Goal: Task Accomplishment & Management: Complete application form

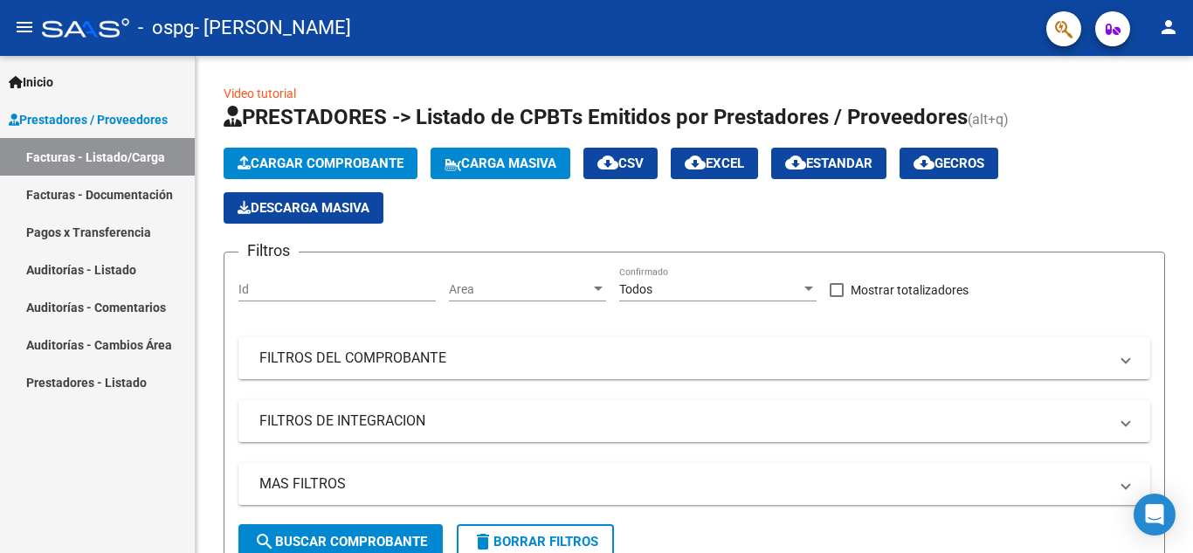
click at [143, 196] on link "Facturas - Documentación" at bounding box center [97, 194] width 195 height 38
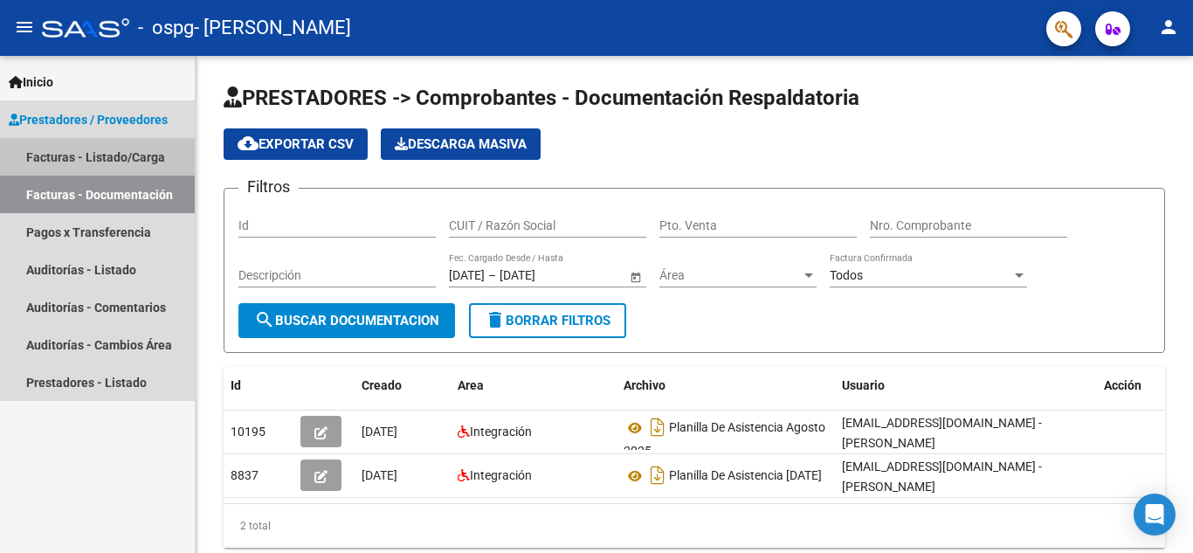
click at [114, 156] on link "Facturas - Listado/Carga" at bounding box center [97, 157] width 195 height 38
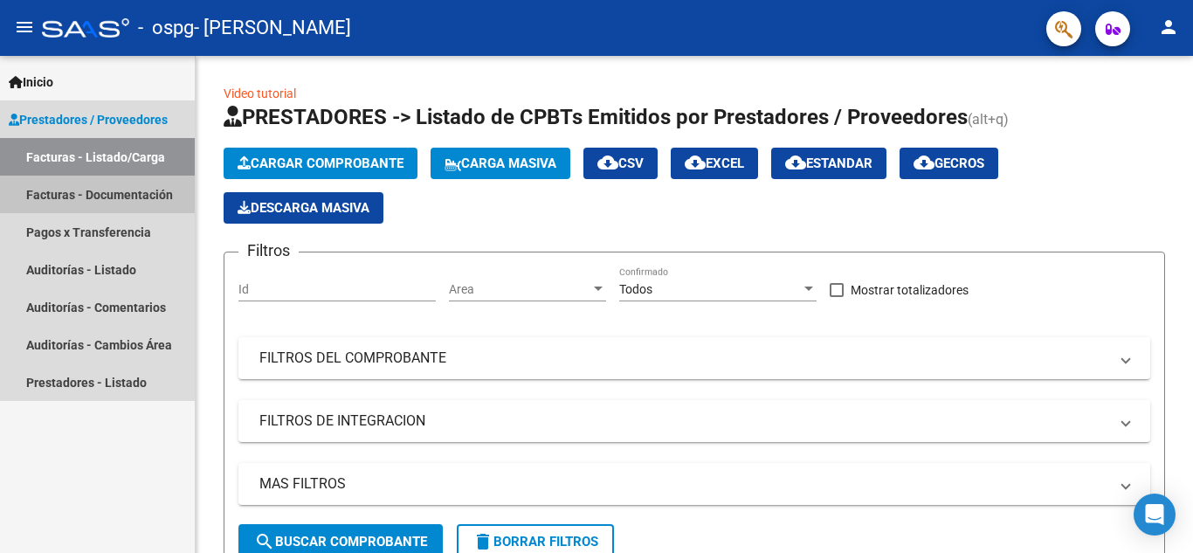
click at [113, 193] on link "Facturas - Documentación" at bounding box center [97, 194] width 195 height 38
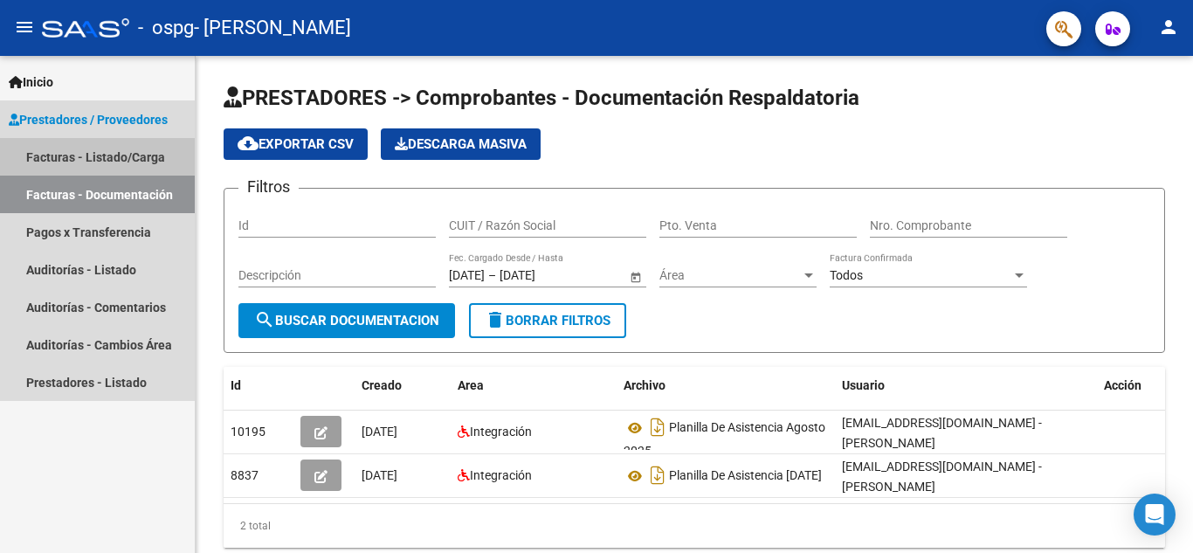
click at [111, 148] on link "Facturas - Listado/Carga" at bounding box center [97, 157] width 195 height 38
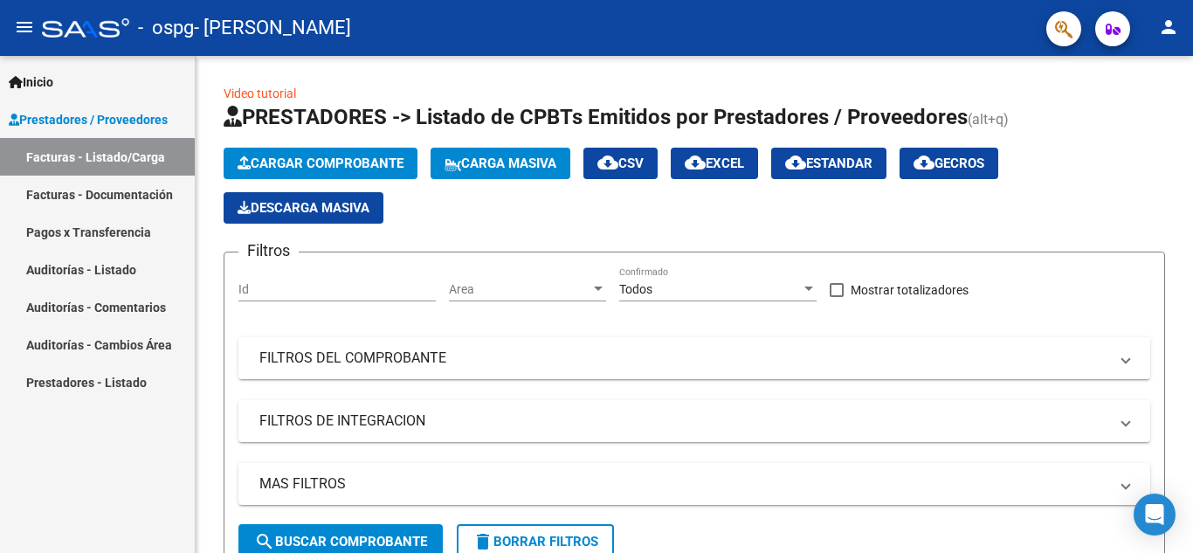
click at [97, 122] on span "Prestadores / Proveedores" at bounding box center [88, 119] width 159 height 19
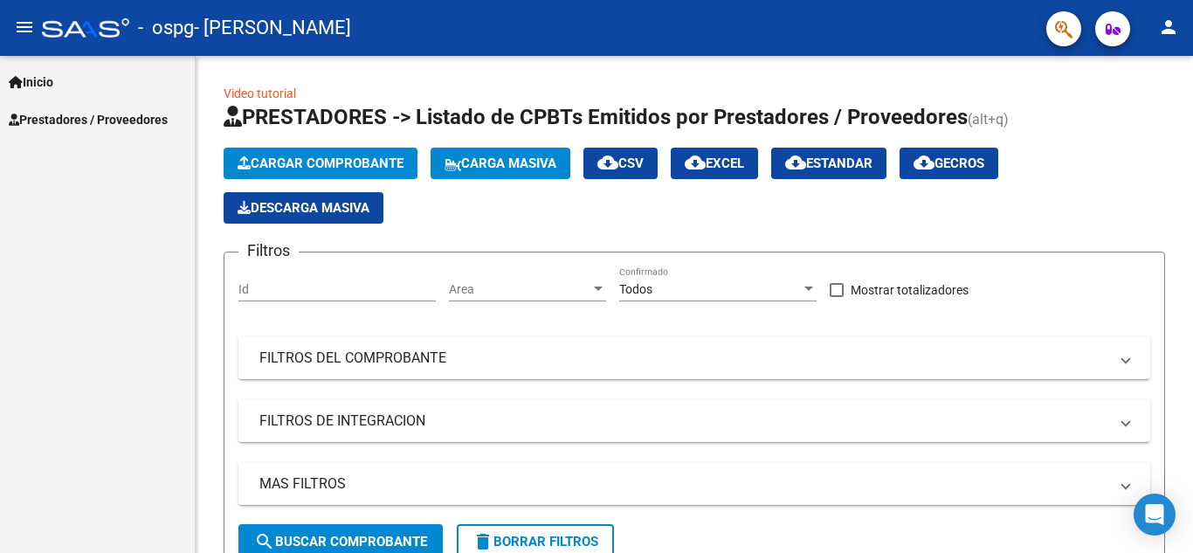
click at [98, 122] on span "Prestadores / Proveedores" at bounding box center [88, 119] width 159 height 19
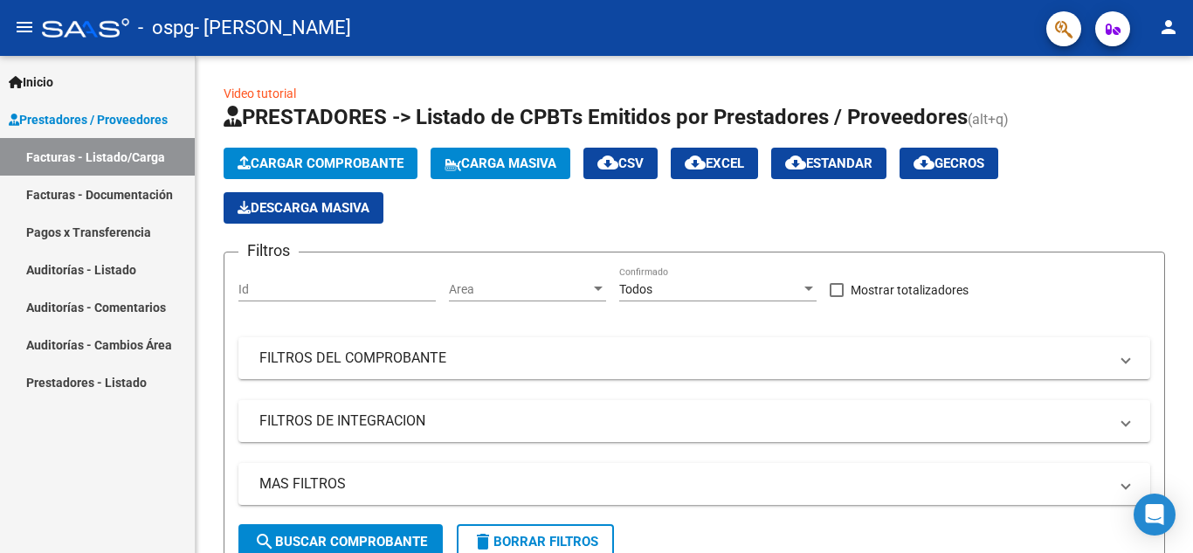
click at [50, 81] on span "Inicio" at bounding box center [31, 81] width 45 height 19
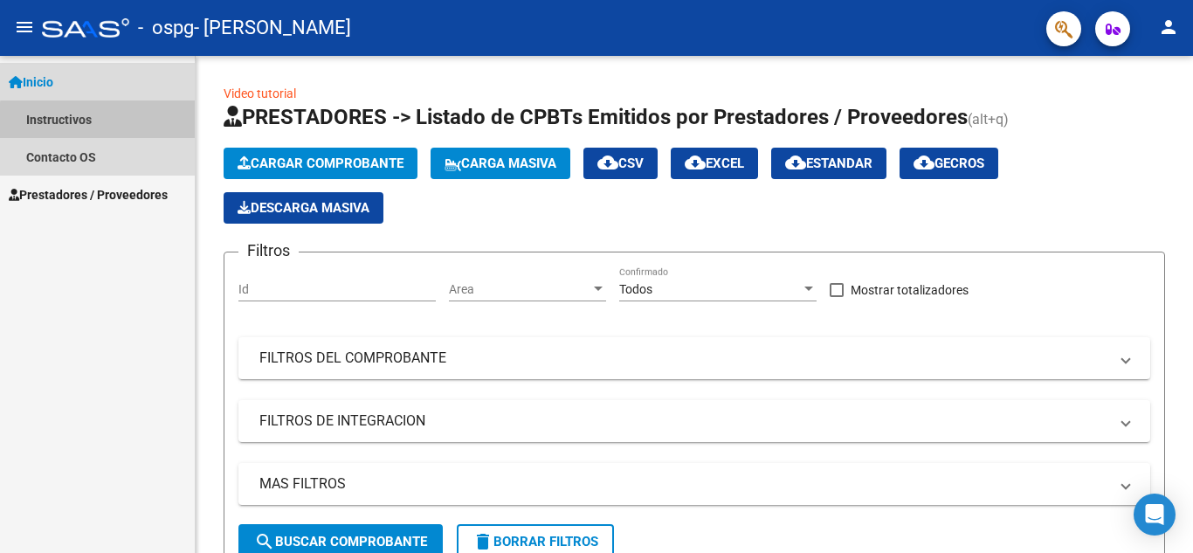
click at [110, 121] on link "Instructivos" at bounding box center [97, 119] width 195 height 38
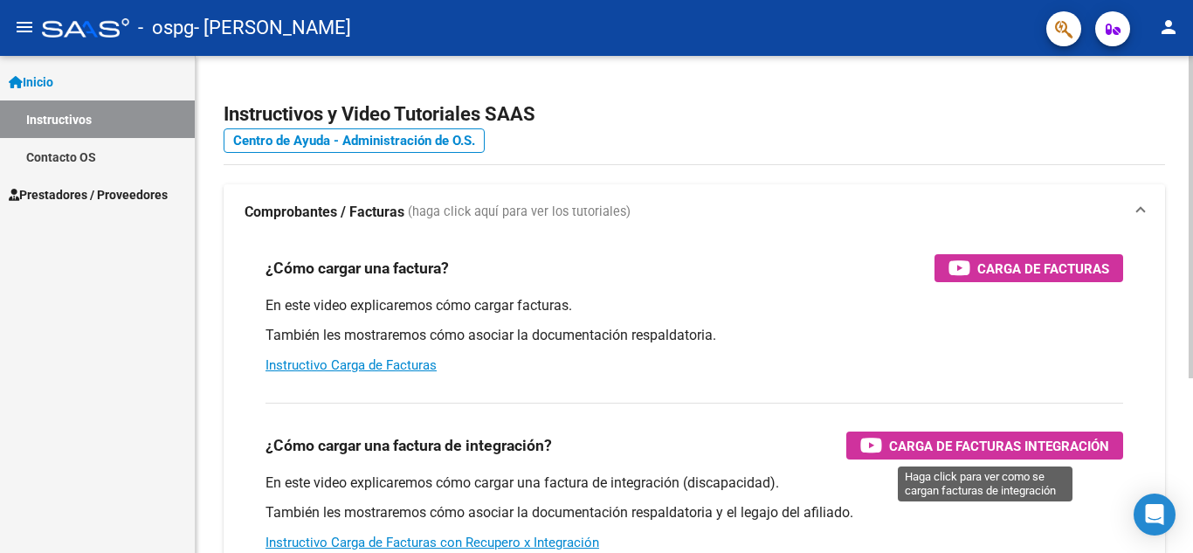
click at [987, 443] on span "Carga de Facturas Integración" at bounding box center [999, 446] width 220 height 22
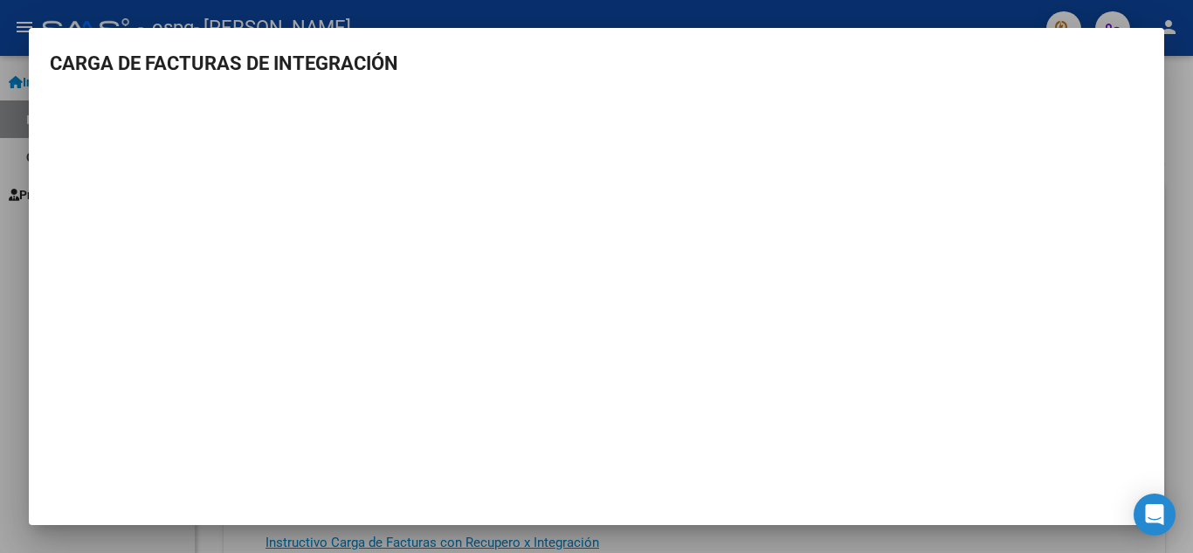
click at [1181, 234] on div at bounding box center [596, 276] width 1193 height 553
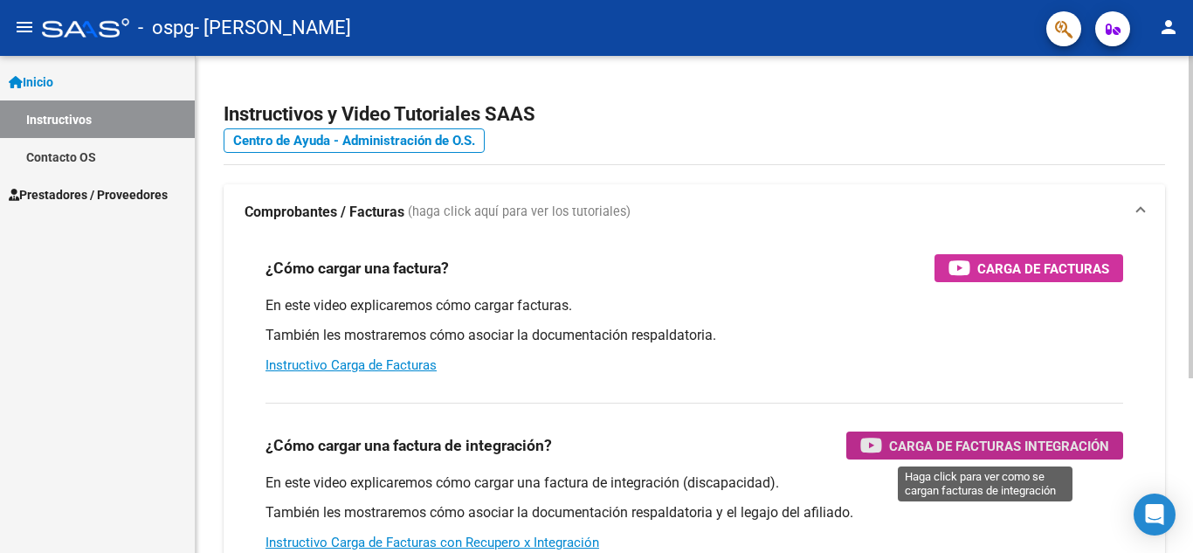
click at [993, 447] on span "Carga de Facturas Integración" at bounding box center [999, 446] width 220 height 22
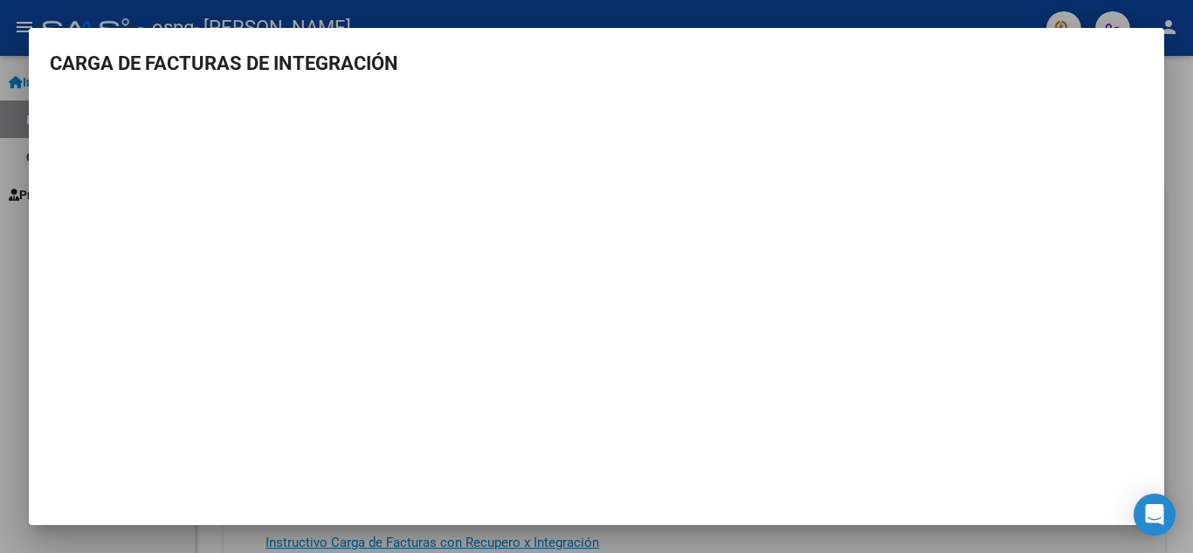
click at [1192, 207] on div at bounding box center [596, 276] width 1193 height 553
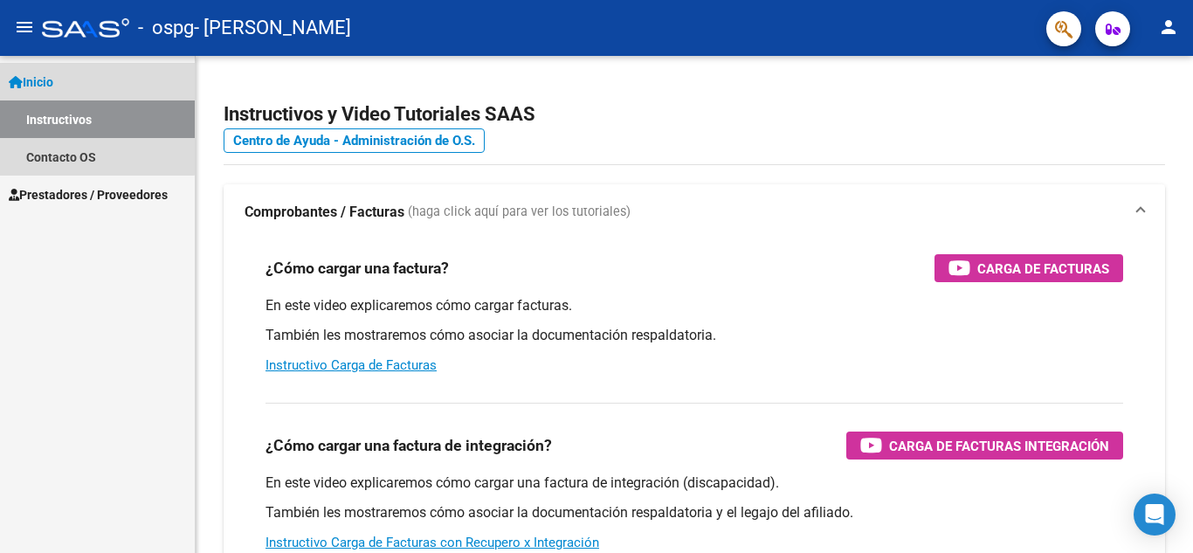
click at [72, 117] on link "Instructivos" at bounding box center [97, 119] width 195 height 38
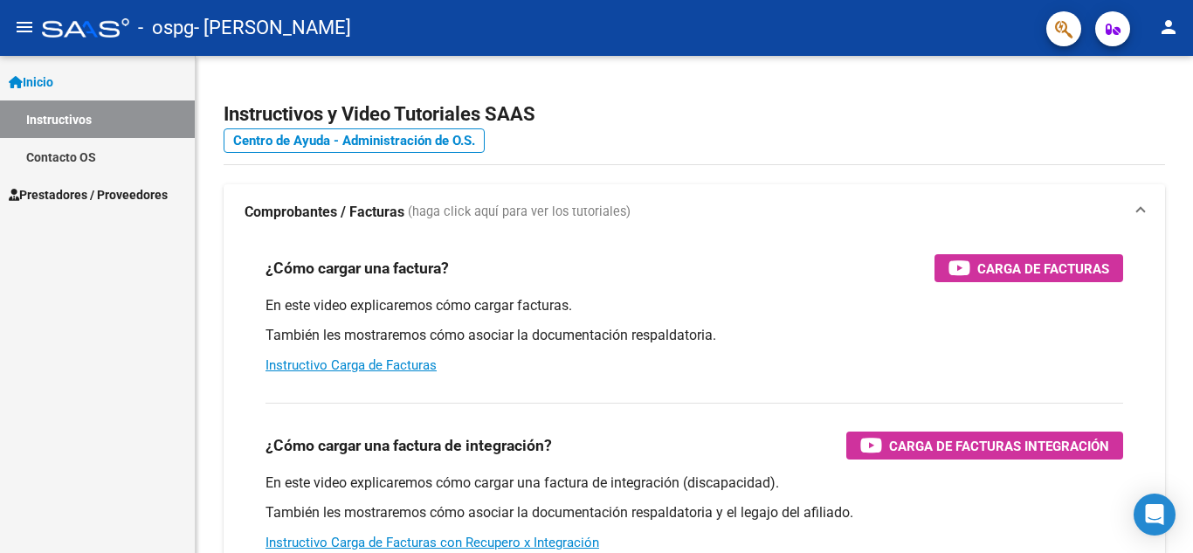
click at [123, 197] on span "Prestadores / Proveedores" at bounding box center [88, 194] width 159 height 19
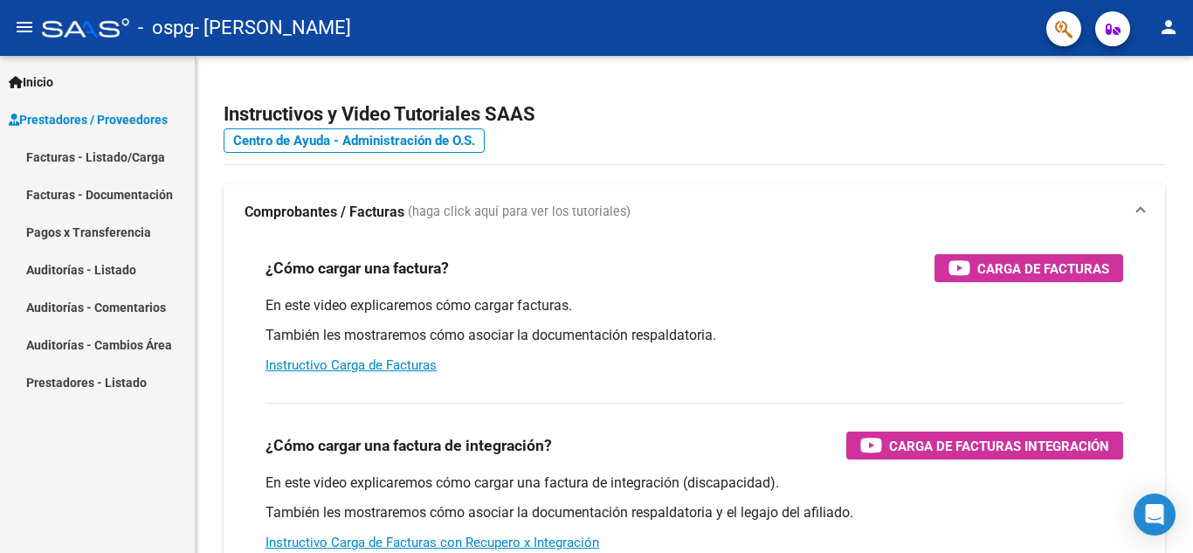
click at [130, 150] on link "Facturas - Listado/Carga" at bounding box center [97, 157] width 195 height 38
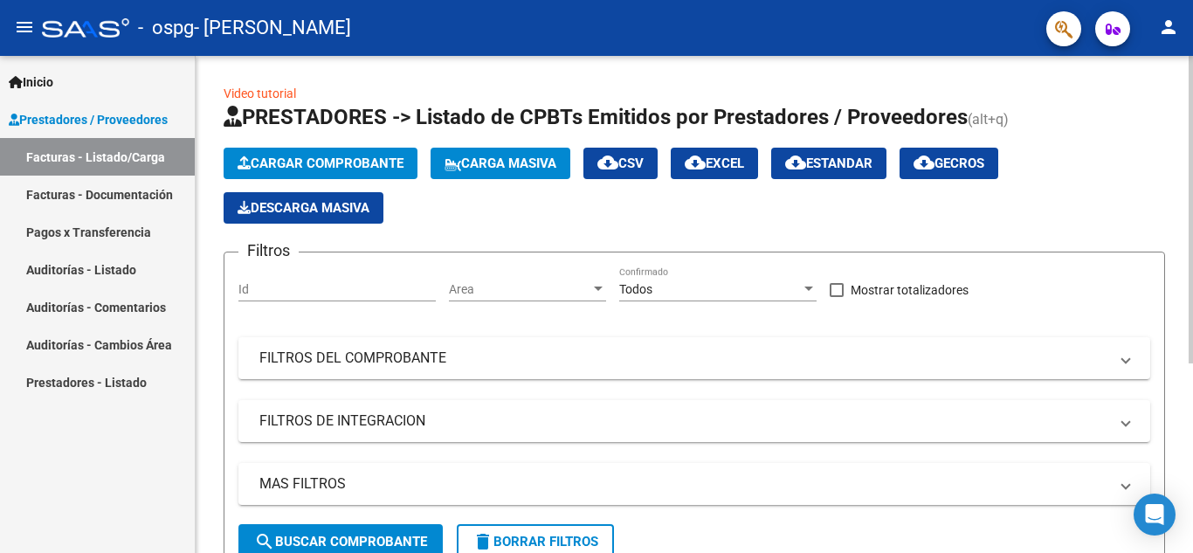
click at [358, 164] on span "Cargar Comprobante" at bounding box center [320, 163] width 166 height 16
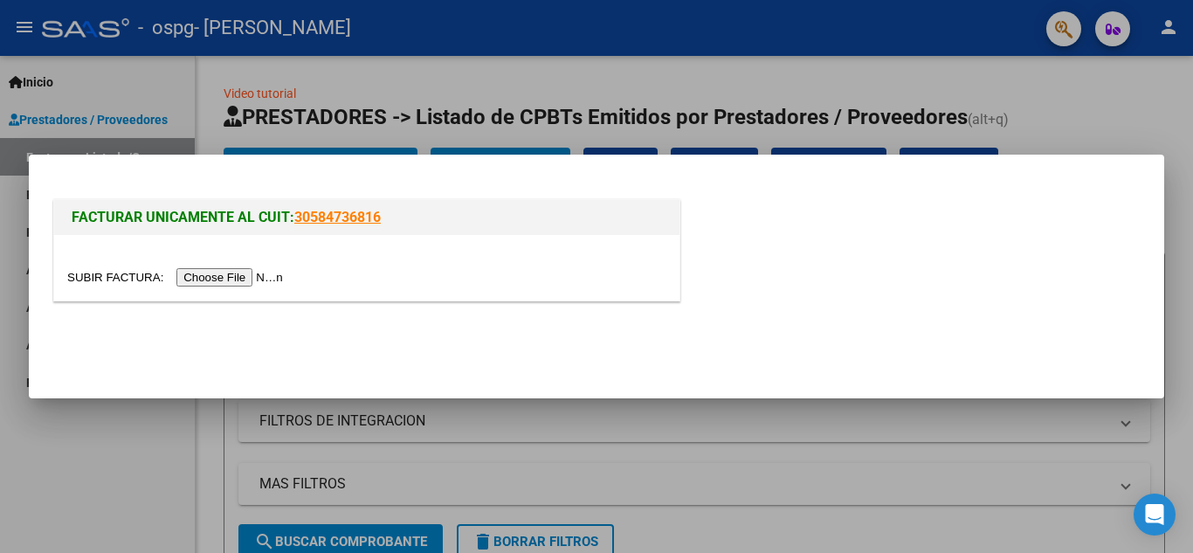
click at [910, 74] on div at bounding box center [596, 276] width 1193 height 553
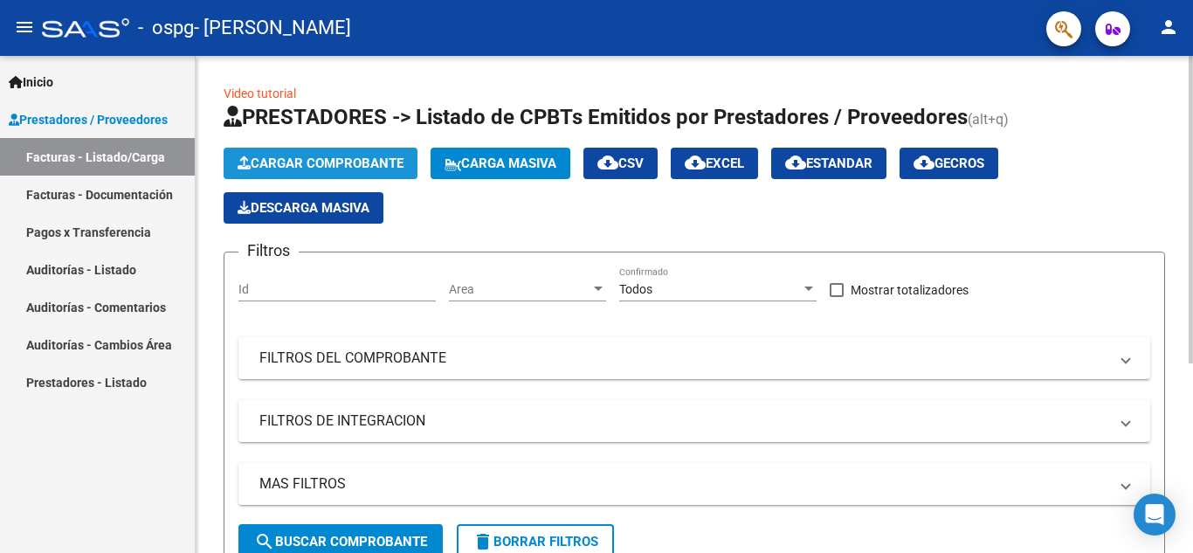
click at [351, 162] on span "Cargar Comprobante" at bounding box center [320, 163] width 166 height 16
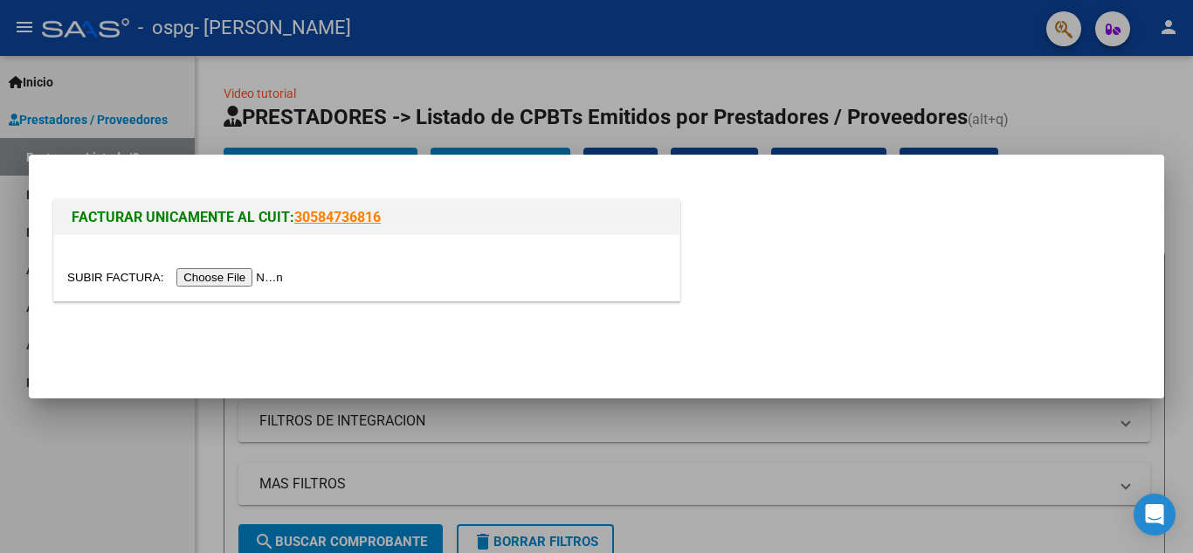
click at [252, 279] on input "file" at bounding box center [177, 277] width 221 height 18
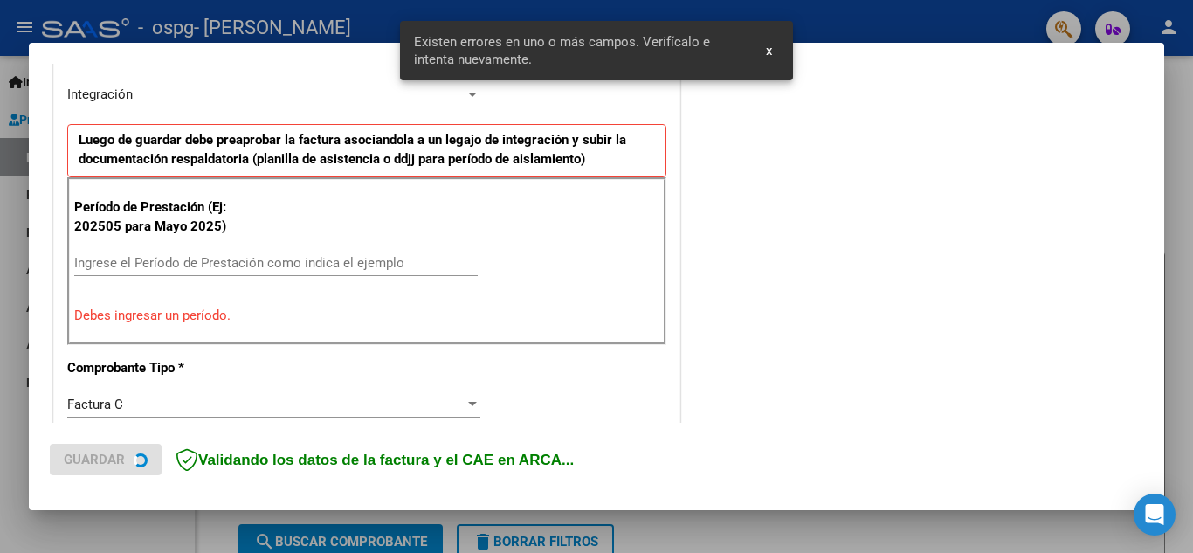
scroll to position [429, 0]
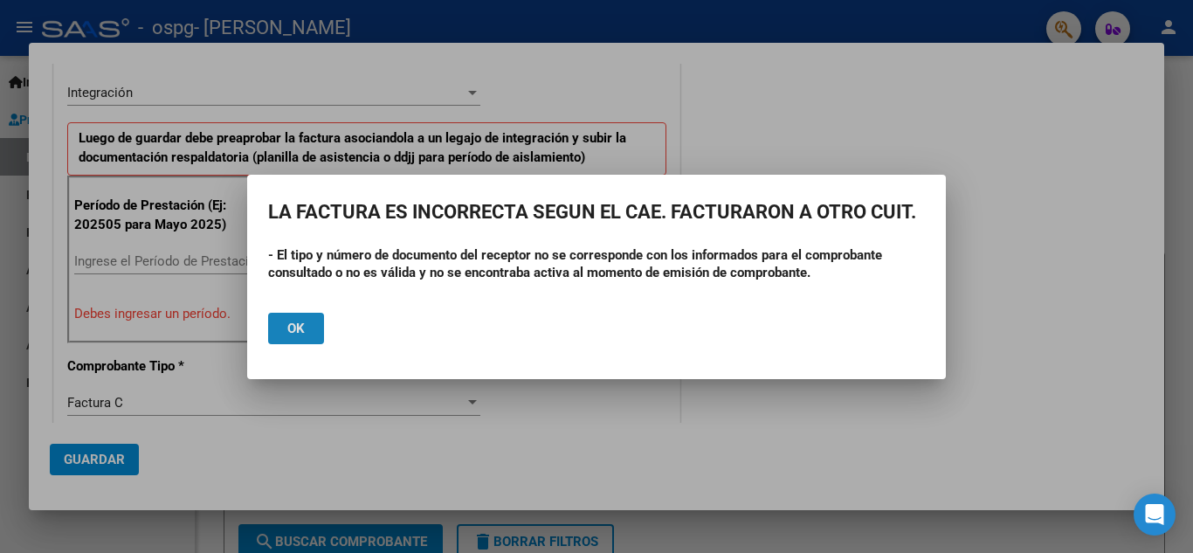
click at [304, 336] on button "Ok" at bounding box center [296, 328] width 56 height 31
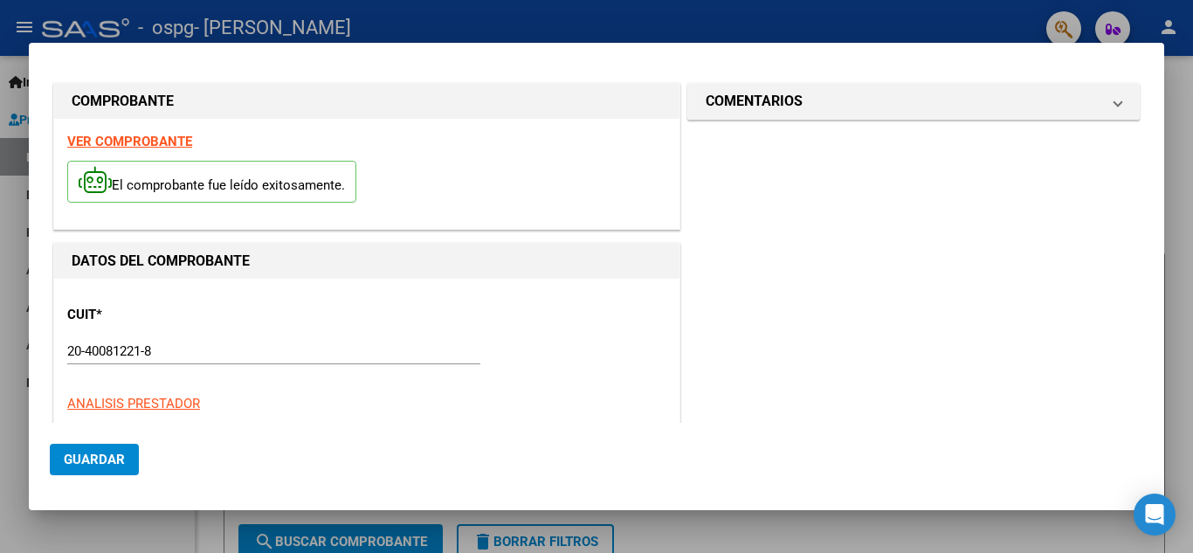
scroll to position [0, 0]
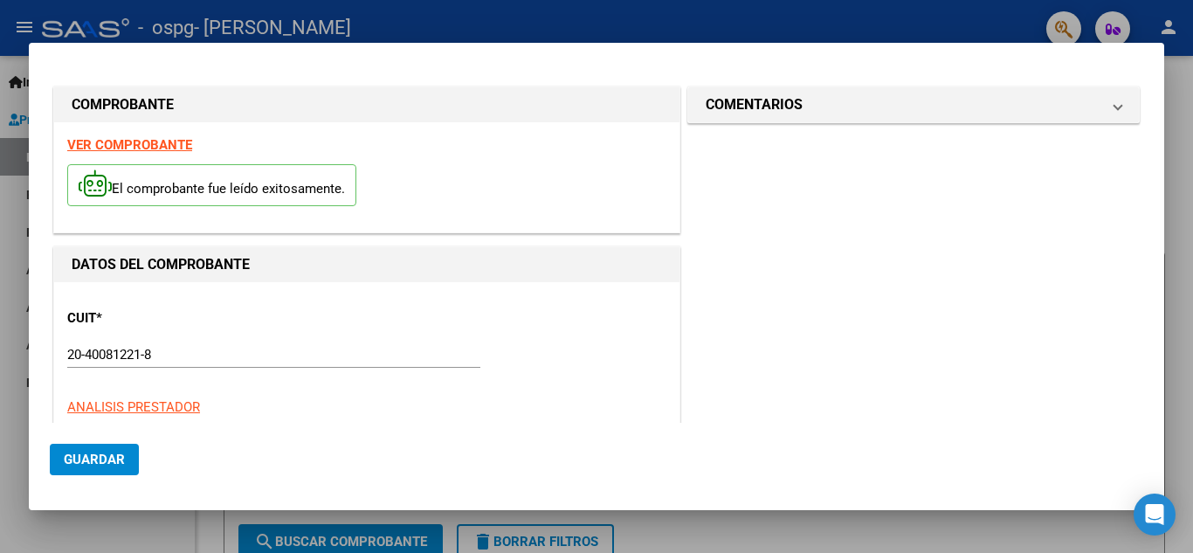
click at [158, 147] on strong "VER COMPROBANTE" at bounding box center [129, 145] width 125 height 16
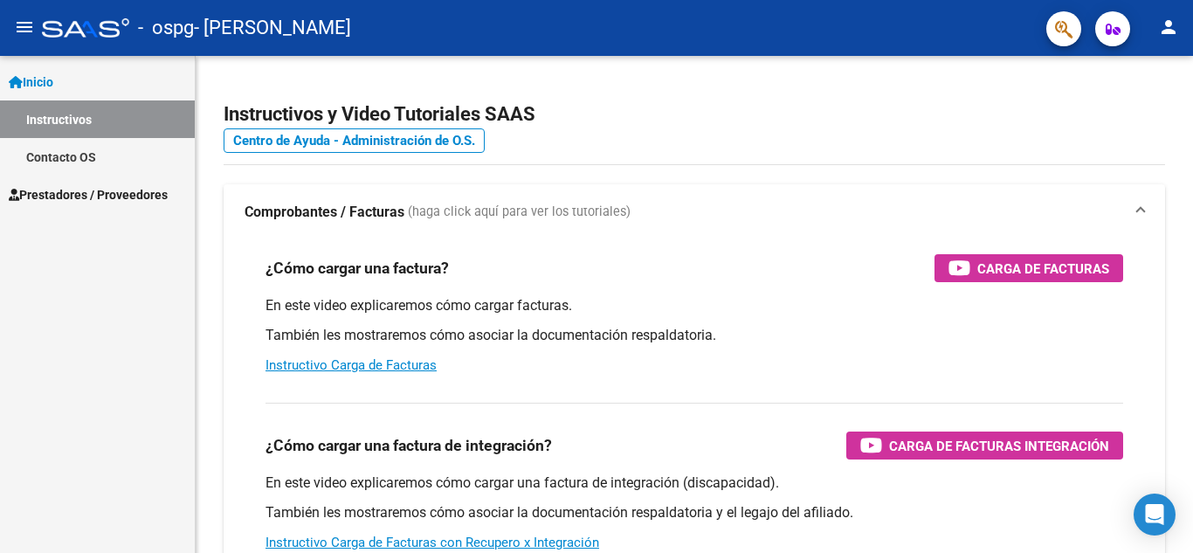
click at [46, 124] on link "Instructivos" at bounding box center [97, 119] width 195 height 38
click at [109, 185] on span "Prestadores / Proveedores" at bounding box center [88, 194] width 159 height 19
click at [118, 193] on span "Prestadores / Proveedores" at bounding box center [88, 194] width 159 height 19
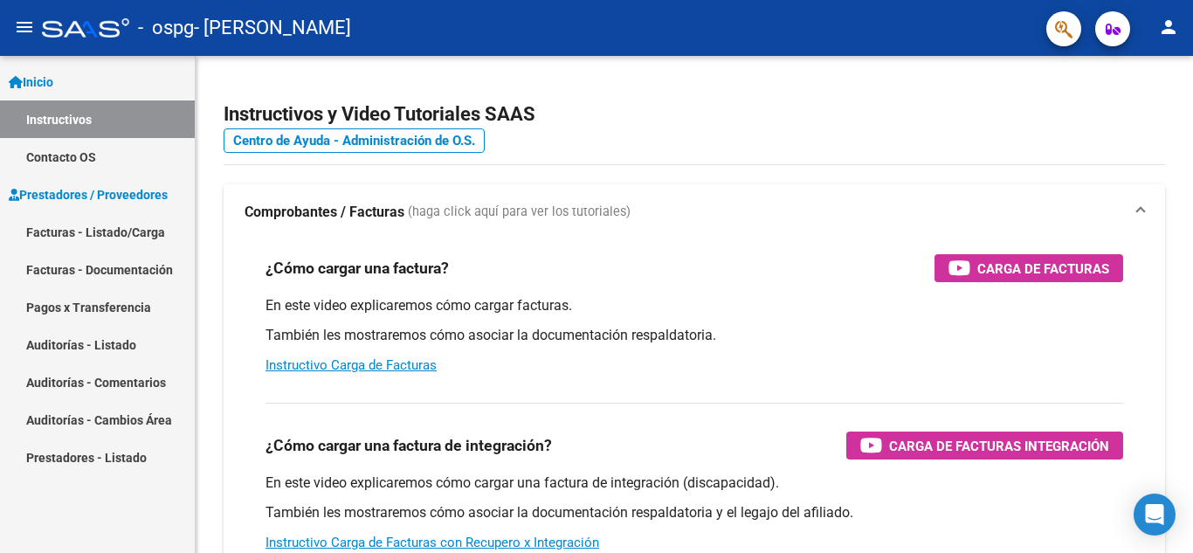
click at [153, 230] on link "Facturas - Listado/Carga" at bounding box center [97, 232] width 195 height 38
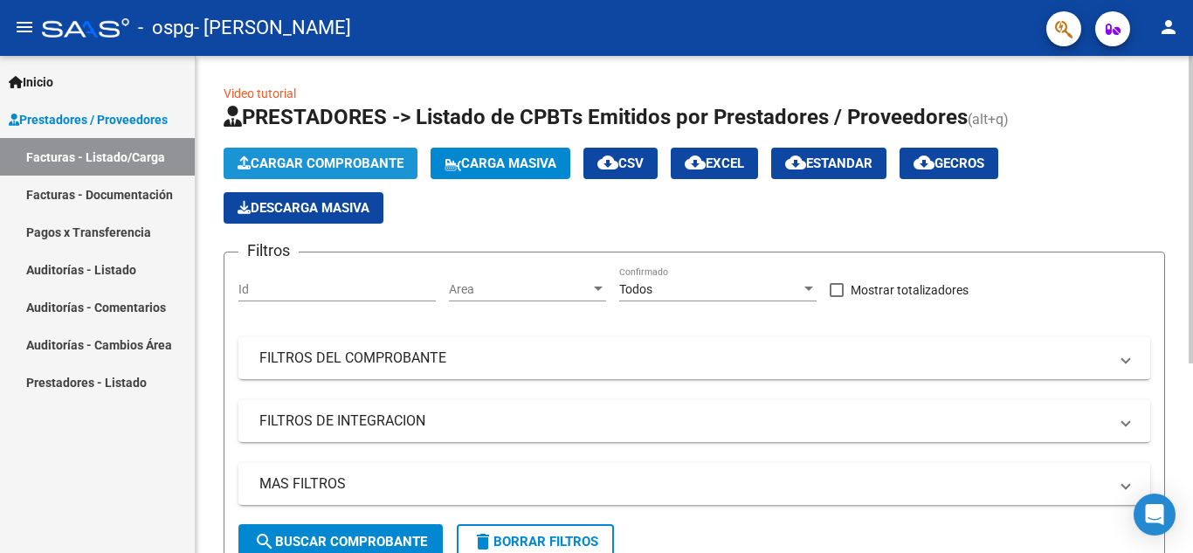
click at [349, 165] on span "Cargar Comprobante" at bounding box center [320, 163] width 166 height 16
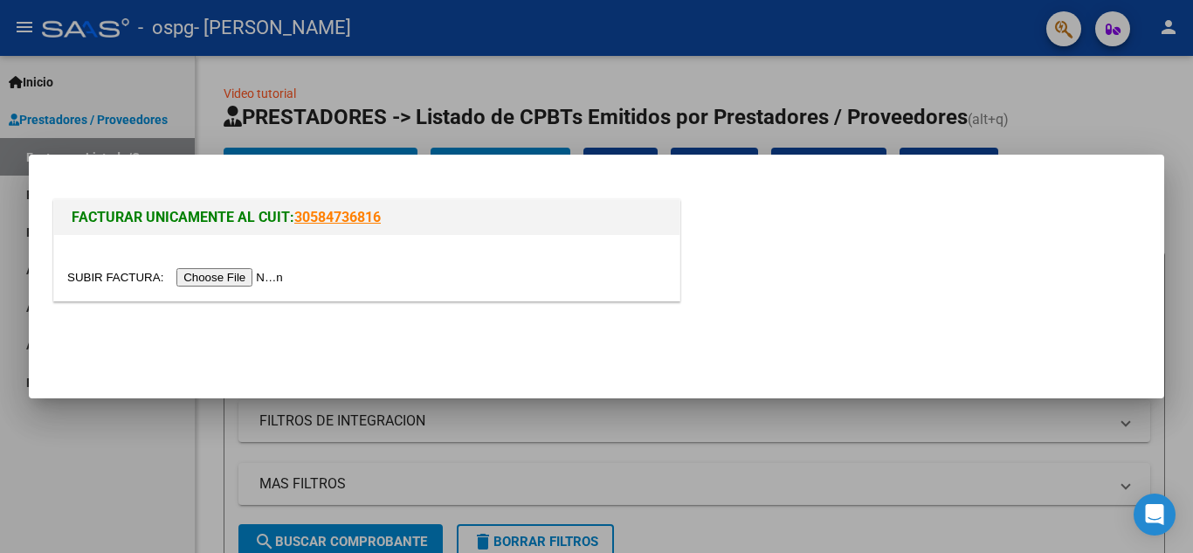
click at [242, 277] on input "file" at bounding box center [177, 277] width 221 height 18
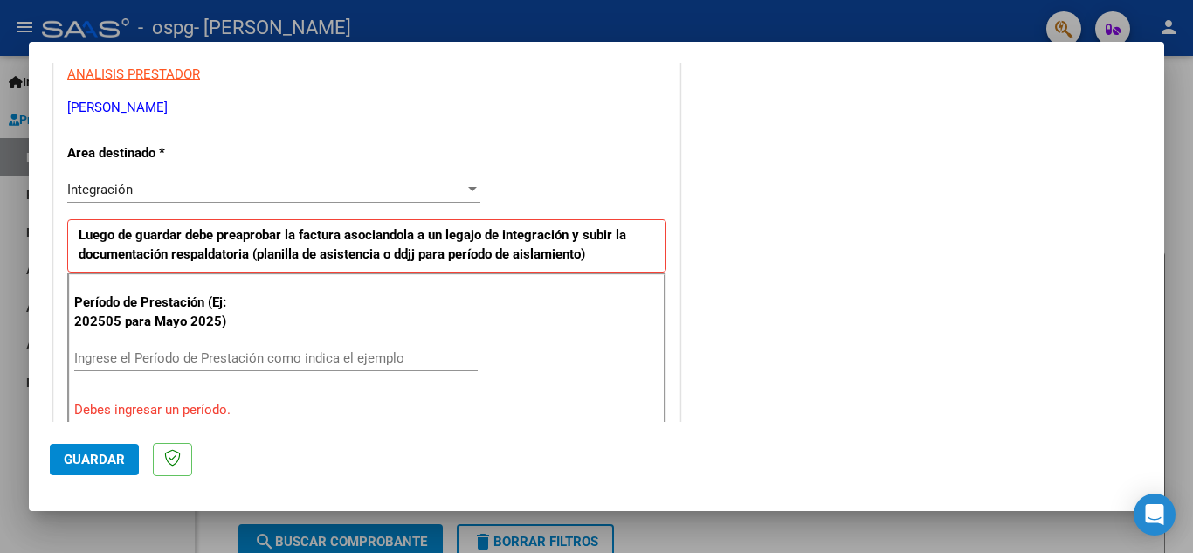
scroll to position [437, 0]
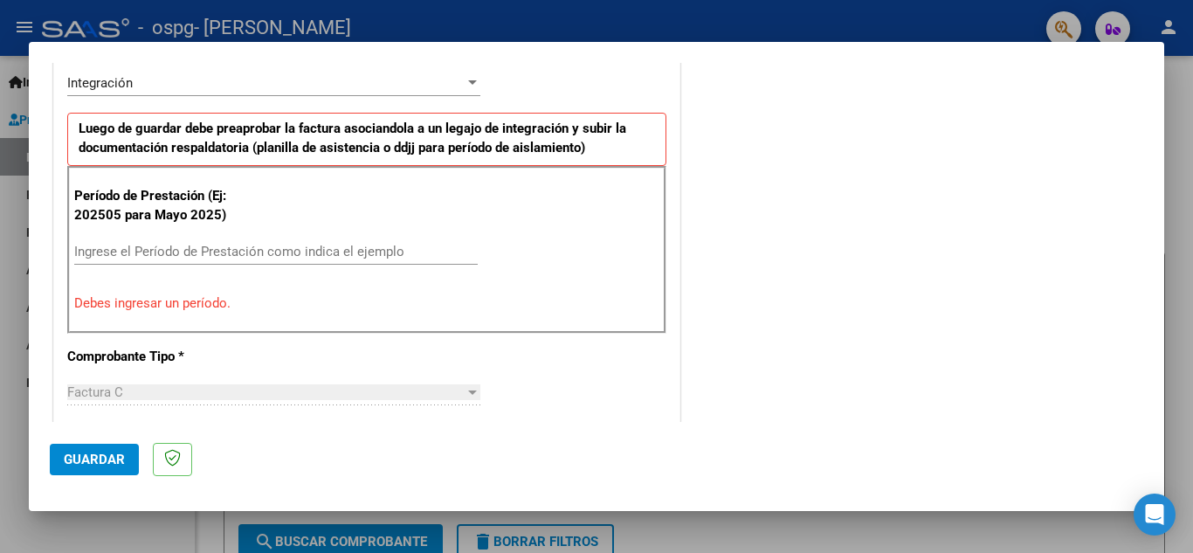
click at [205, 247] on input "Ingrese el Período de Prestación como indica el ejemplo" at bounding box center [275, 252] width 403 height 16
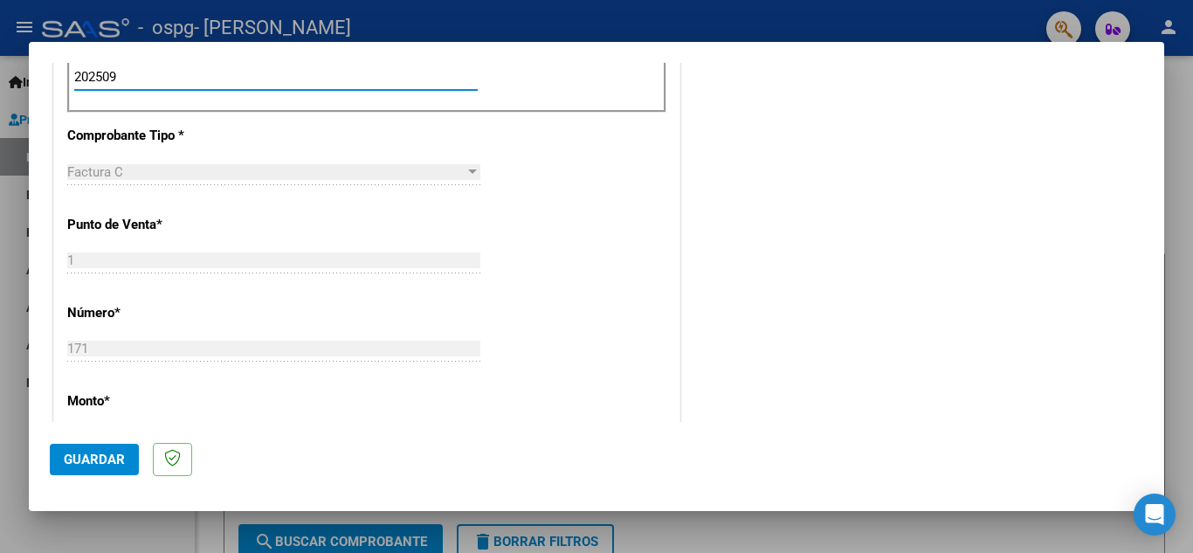
scroll to position [699, 0]
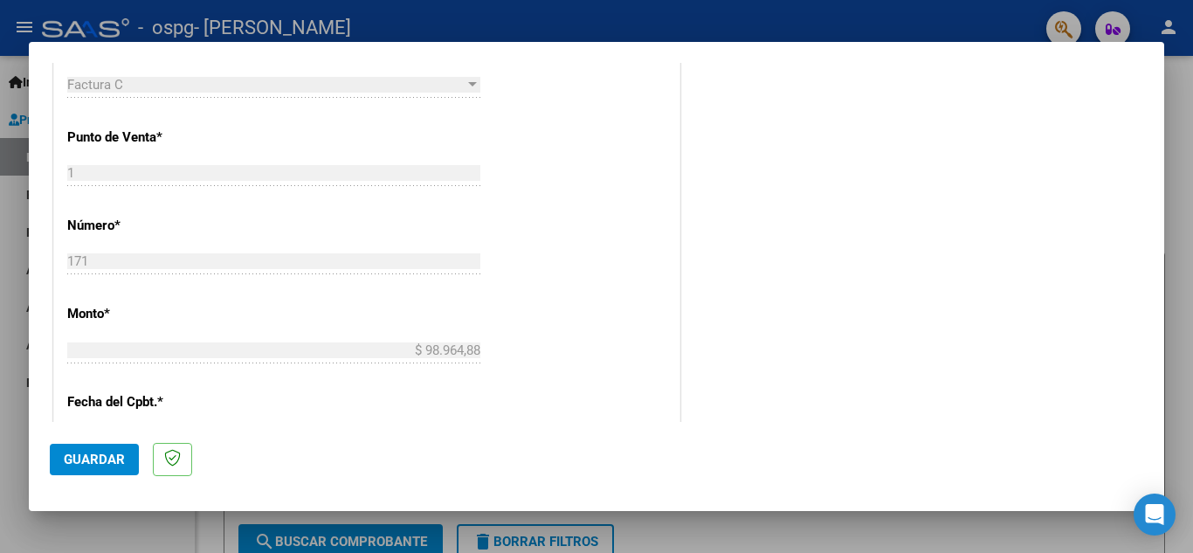
type input "202509"
click at [234, 314] on p "Monto *" at bounding box center [157, 314] width 180 height 20
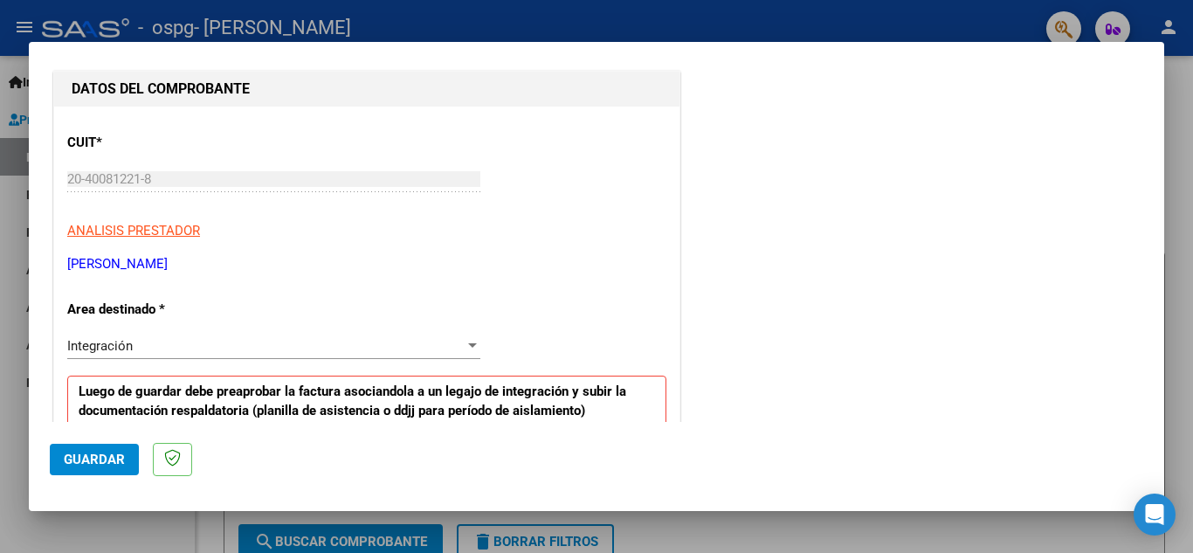
scroll to position [262, 0]
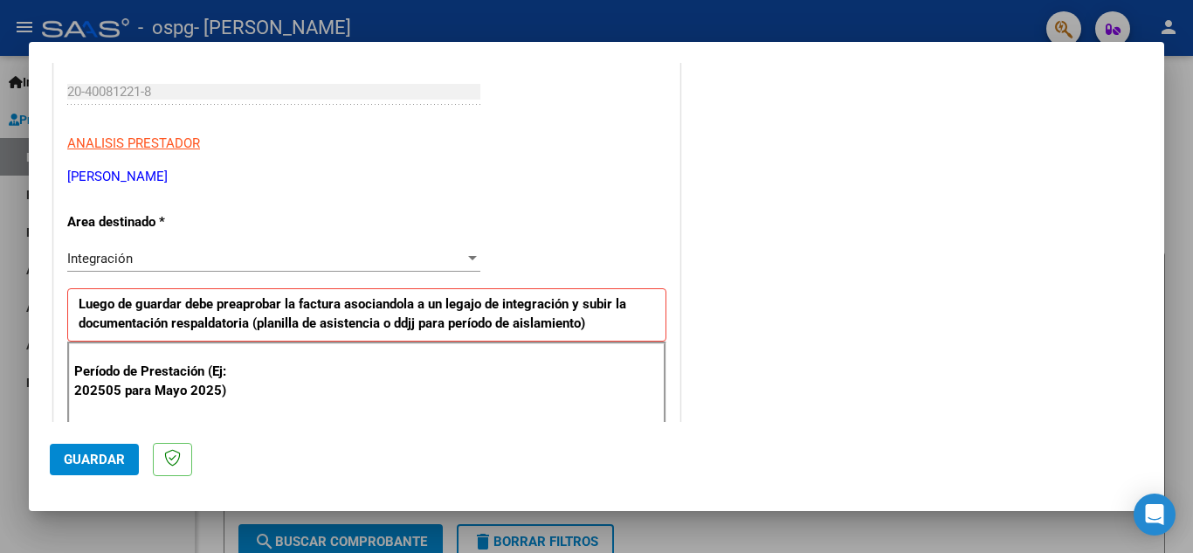
click at [138, 258] on div "Integración" at bounding box center [265, 259] width 397 height 16
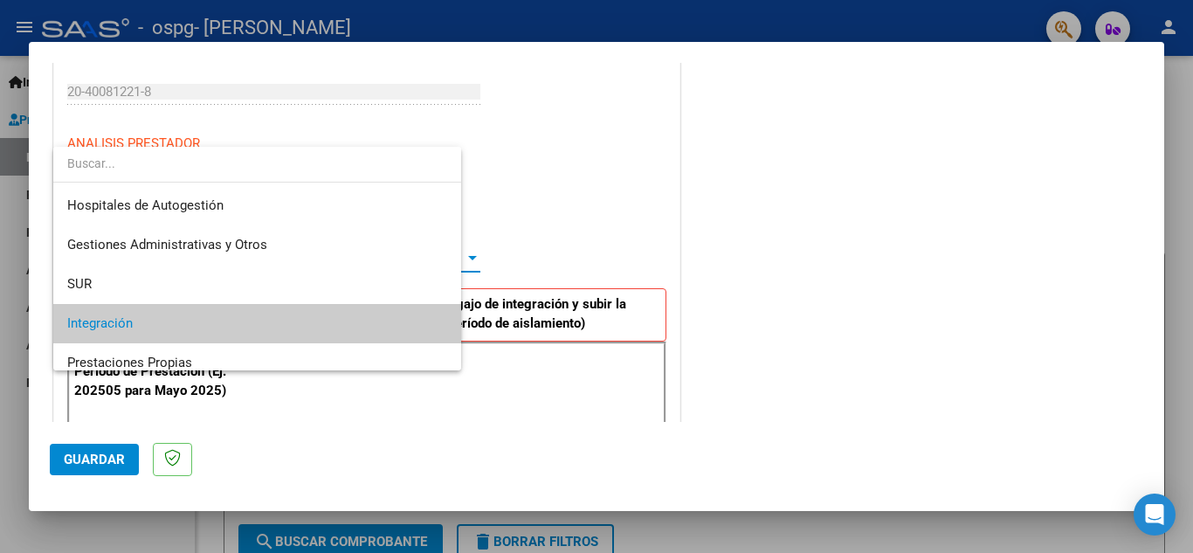
scroll to position [65, 0]
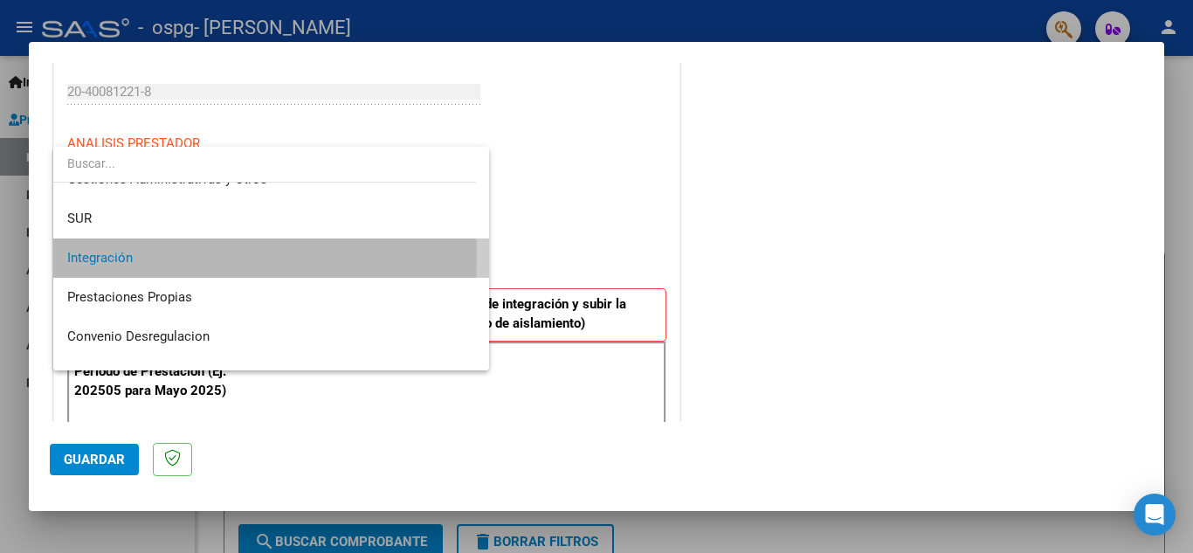
click at [138, 258] on span "Integración" at bounding box center [271, 257] width 408 height 39
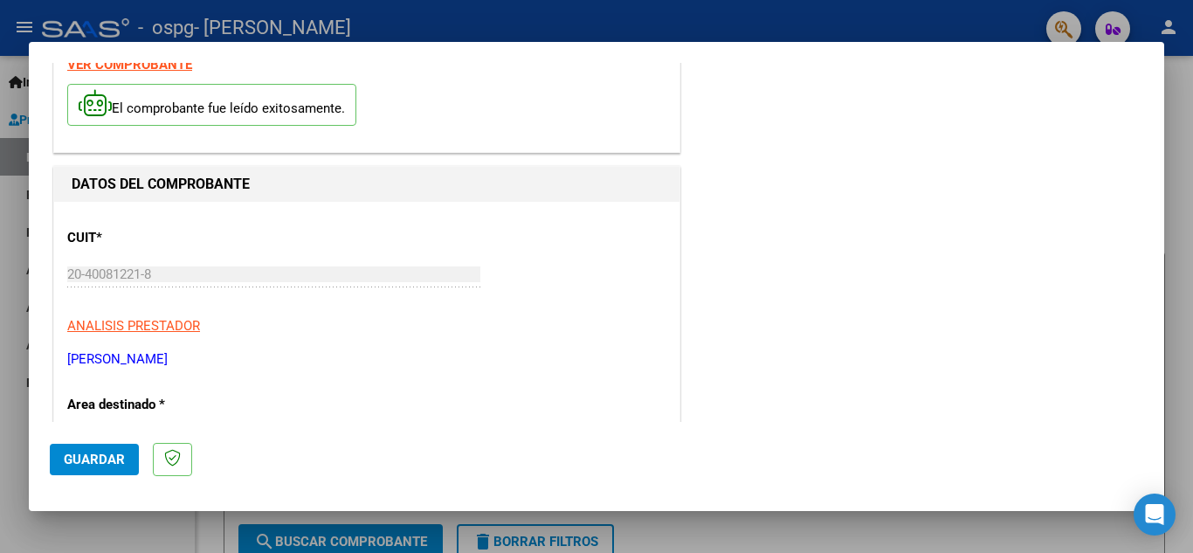
scroll to position [0, 0]
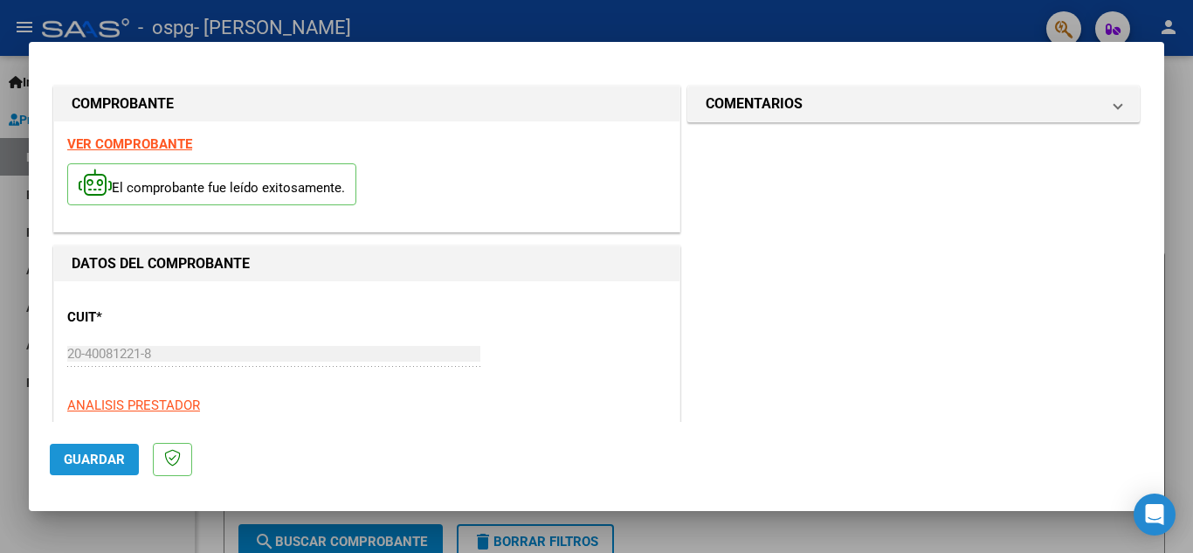
click at [105, 465] on span "Guardar" at bounding box center [94, 459] width 61 height 16
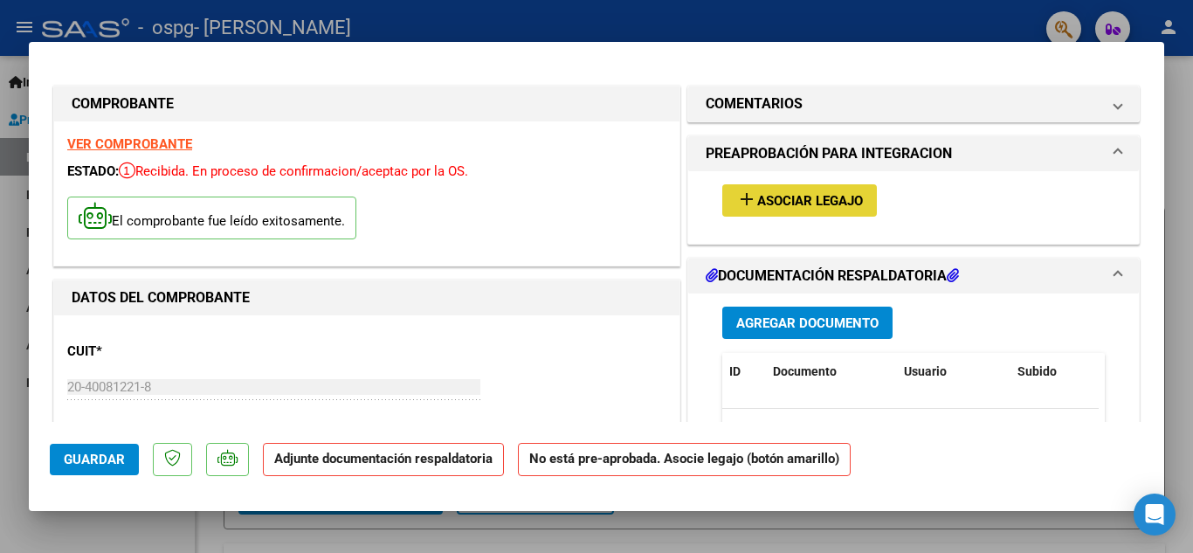
click at [743, 189] on mat-icon "add" at bounding box center [746, 199] width 21 height 21
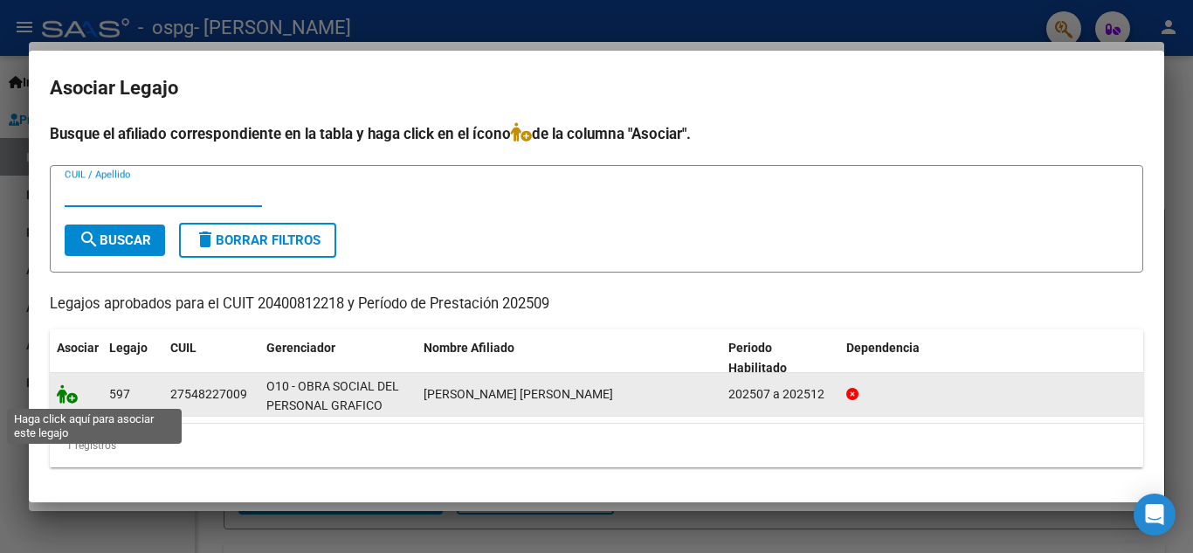
click at [67, 398] on icon at bounding box center [67, 393] width 21 height 19
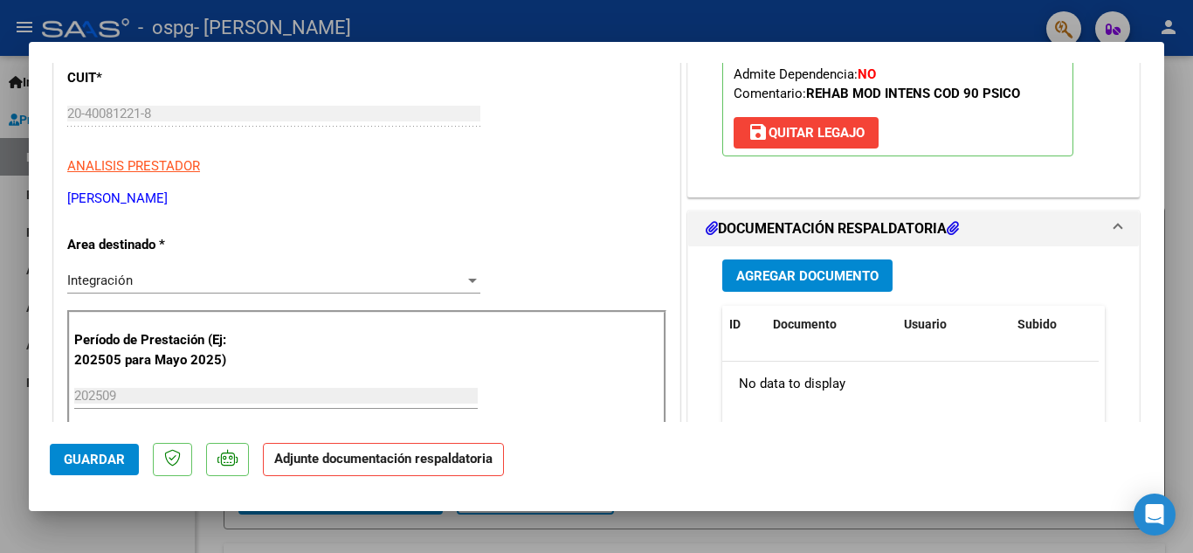
scroll to position [175, 0]
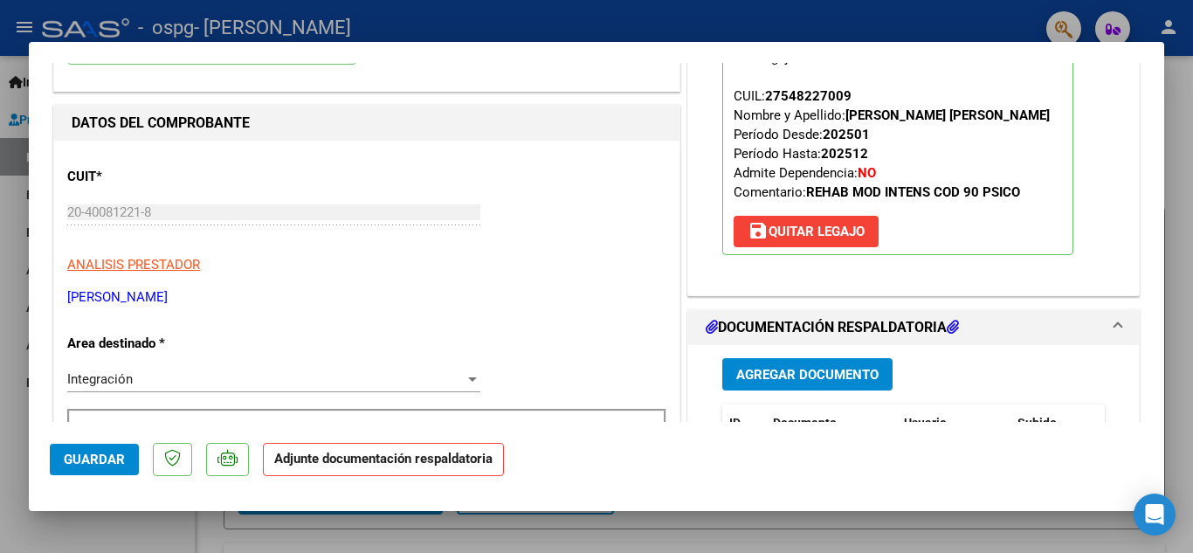
click at [795, 375] on span "Agregar Documento" at bounding box center [807, 375] width 142 height 16
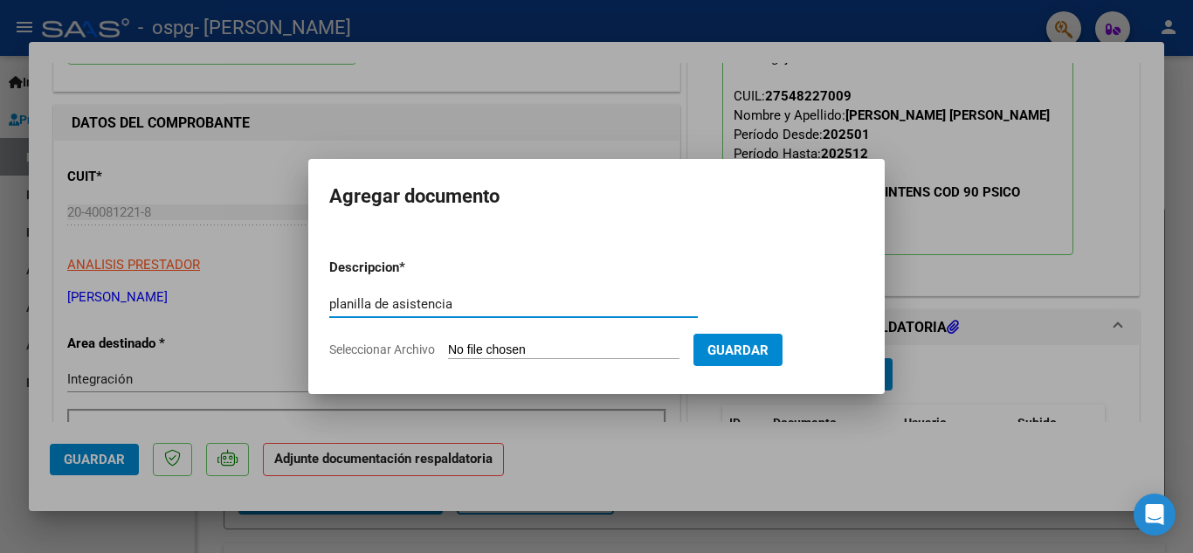
type input "planilla de asistencia"
click at [592, 349] on input "Seleccionar Archivo" at bounding box center [563, 350] width 231 height 17
type input "C:\fakepath\planilla de asistencia septiembre [PERSON_NAME].pdf"
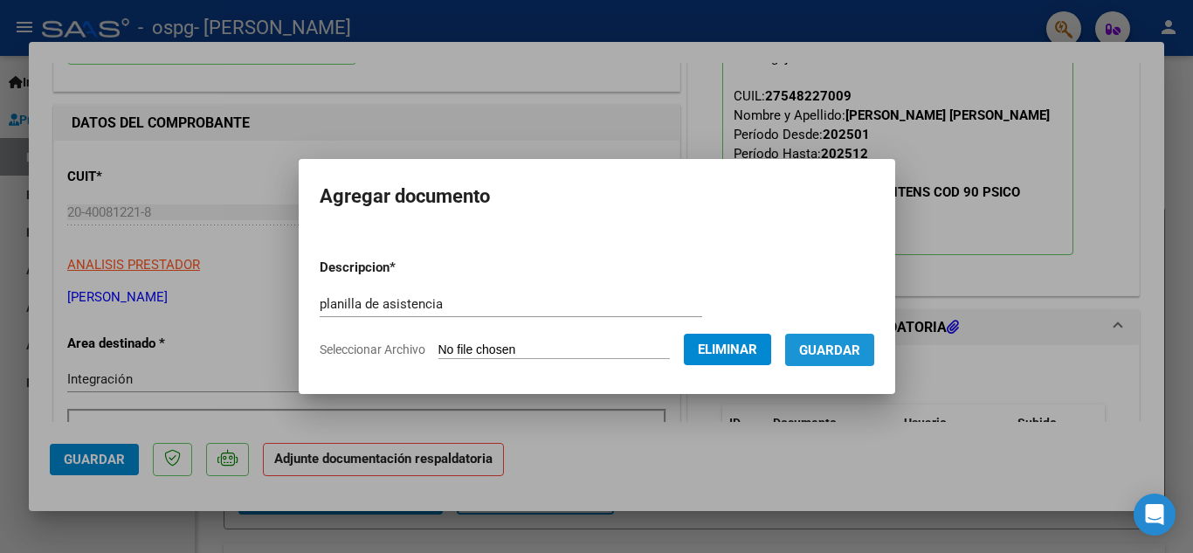
click at [848, 348] on span "Guardar" at bounding box center [829, 350] width 61 height 16
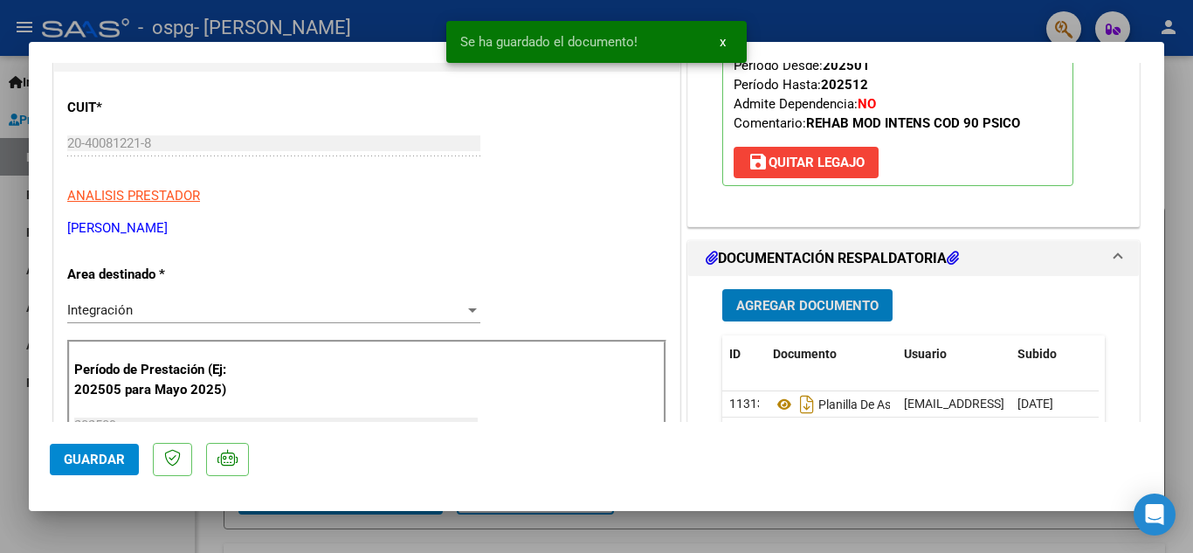
scroll to position [0, 0]
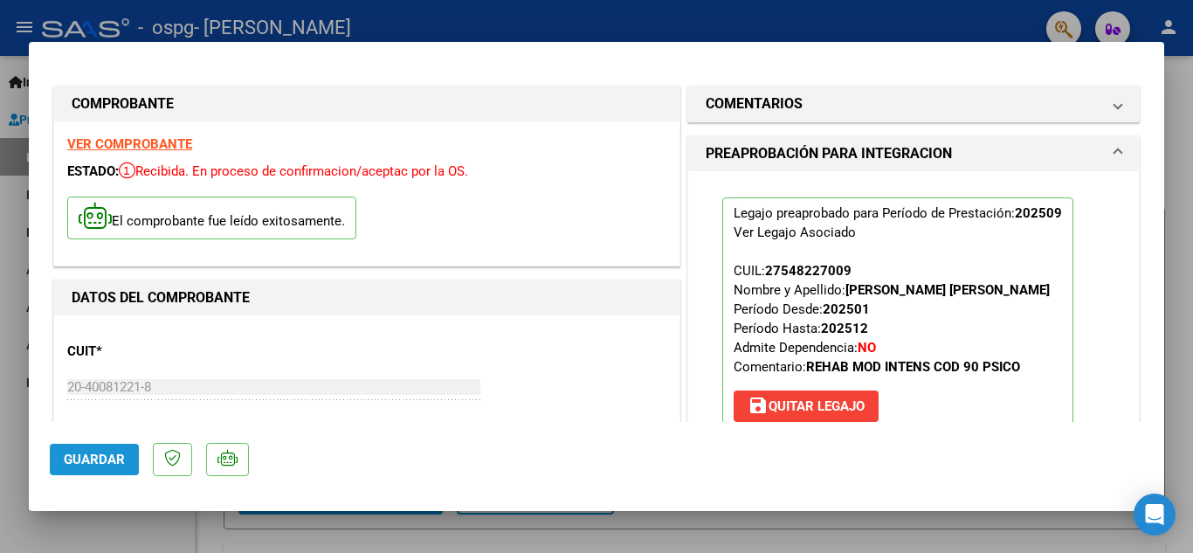
click at [112, 460] on span "Guardar" at bounding box center [94, 459] width 61 height 16
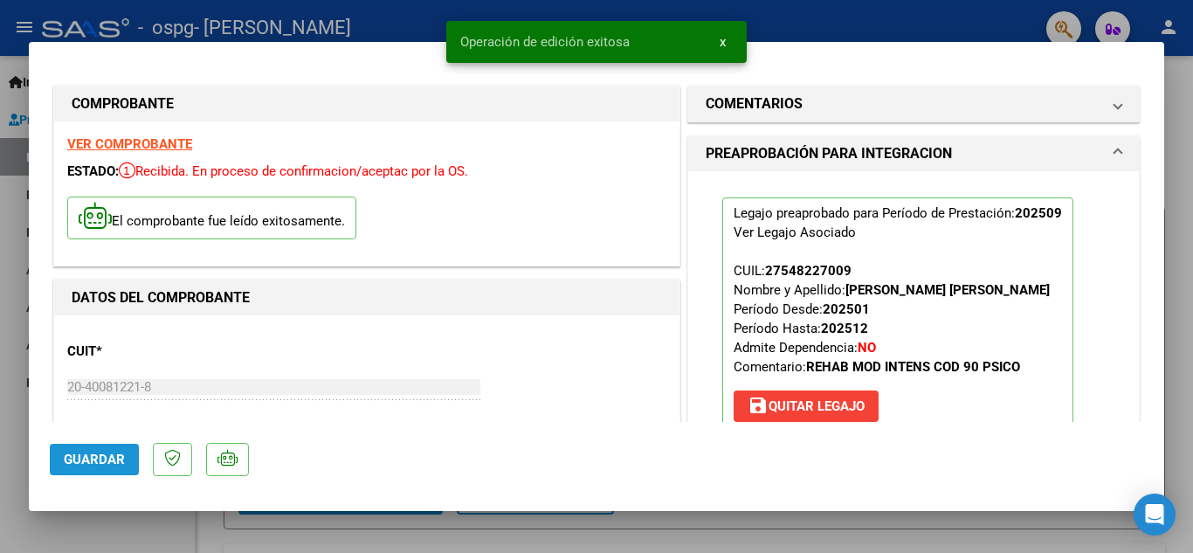
click at [81, 457] on span "Guardar" at bounding box center [94, 459] width 61 height 16
click at [720, 40] on span "x" at bounding box center [722, 42] width 6 height 16
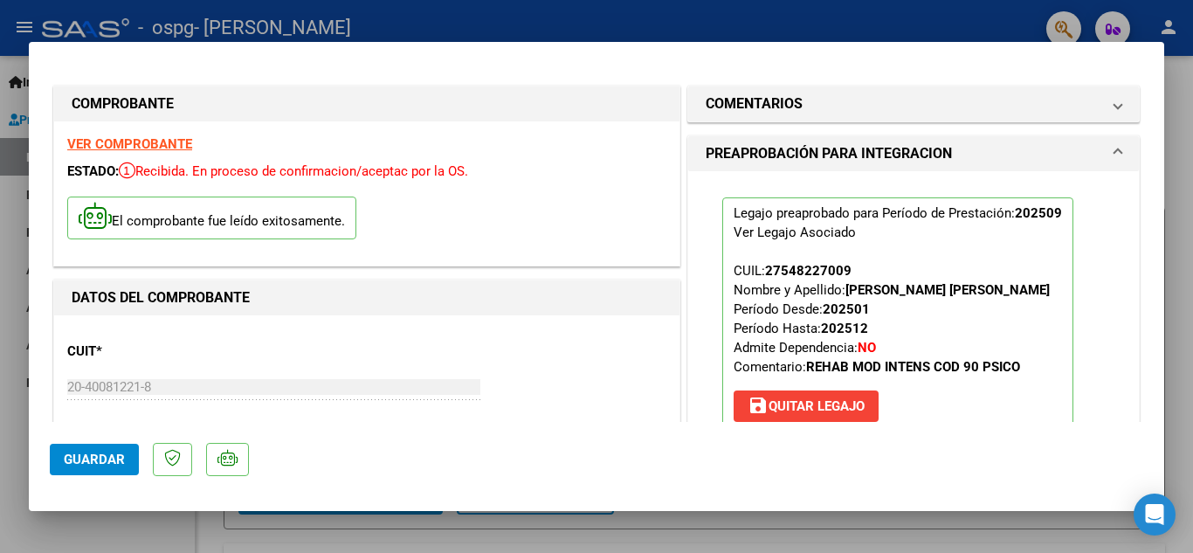
click at [1175, 260] on div at bounding box center [596, 276] width 1193 height 553
type input "$ 0,00"
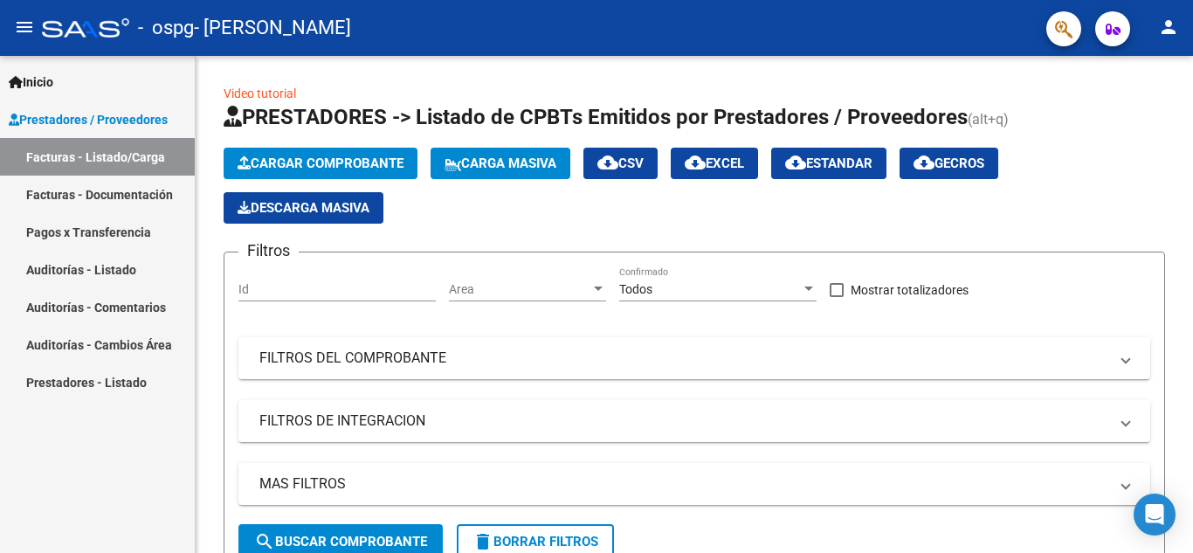
click at [136, 187] on link "Facturas - Documentación" at bounding box center [97, 194] width 195 height 38
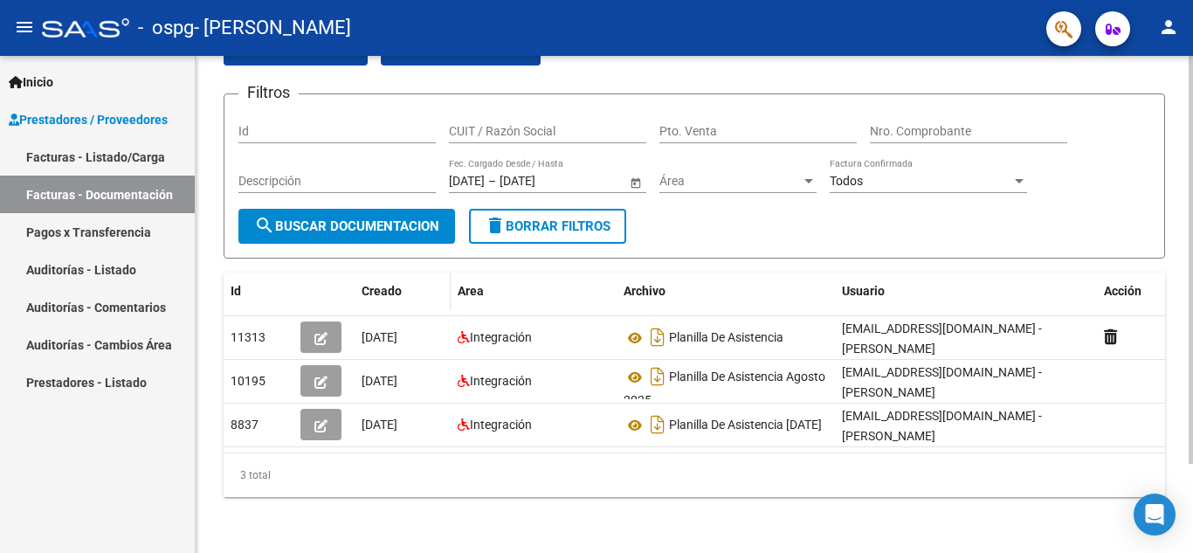
scroll to position [108, 0]
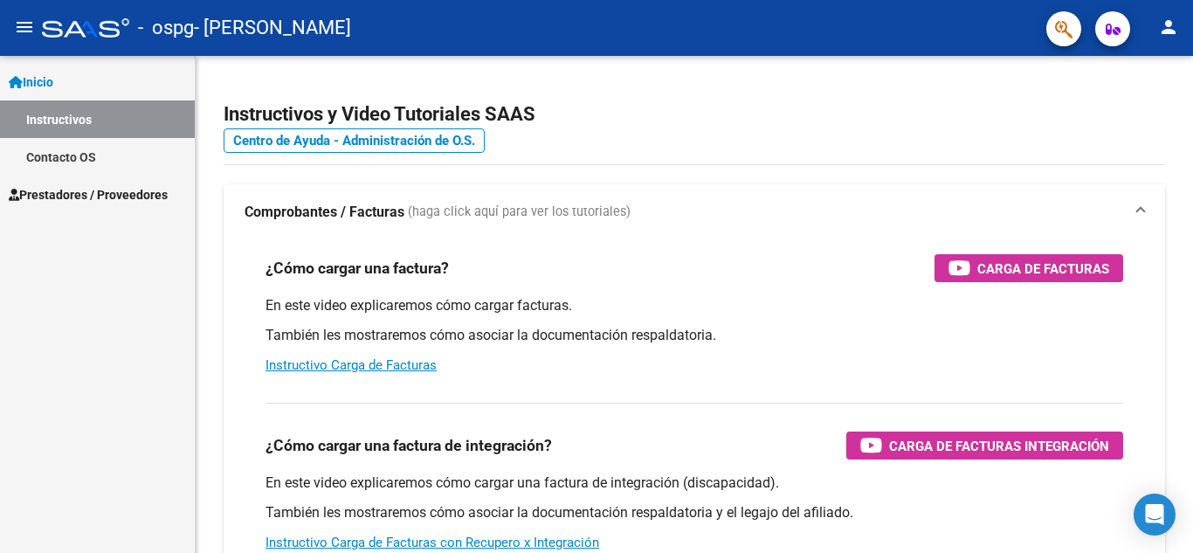
click at [88, 117] on link "Instructivos" at bounding box center [97, 119] width 195 height 38
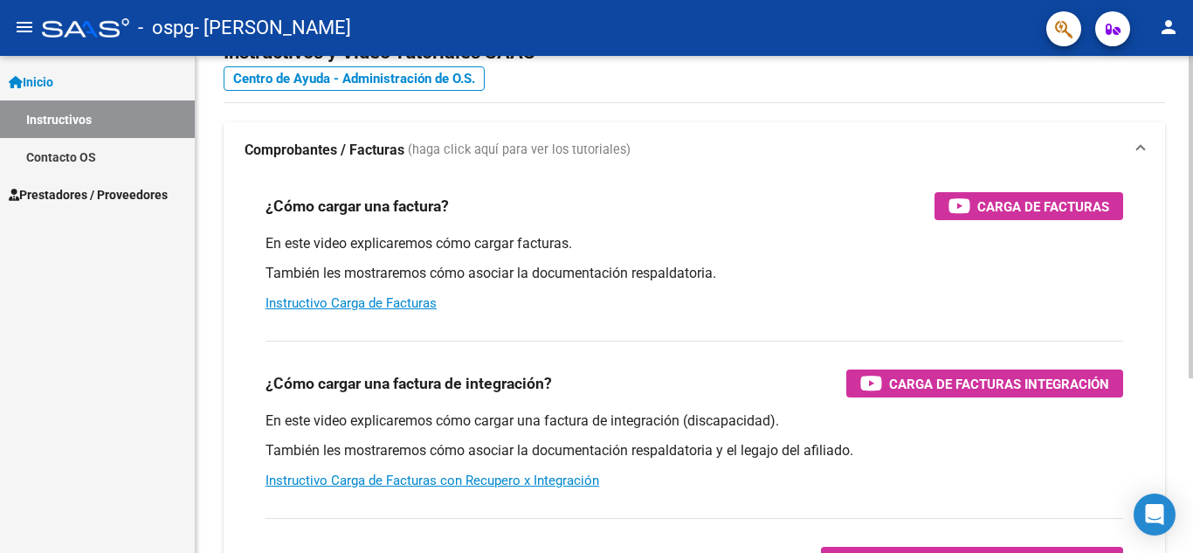
scroll to position [87, 0]
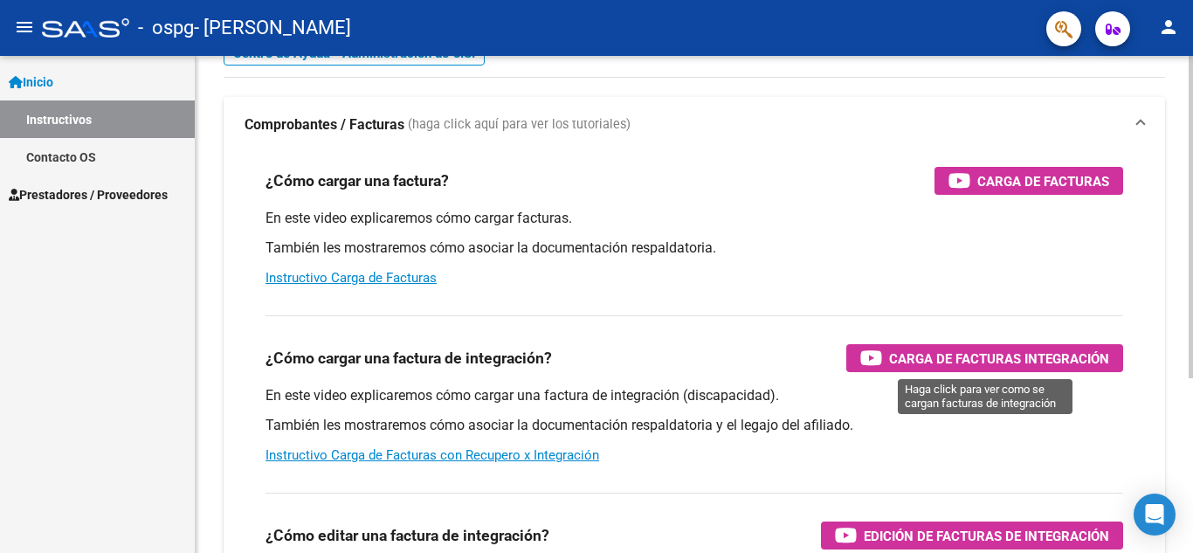
click at [1000, 361] on span "Carga de Facturas Integración" at bounding box center [999, 358] width 220 height 22
